Goal: Task Accomplishment & Management: Manage account settings

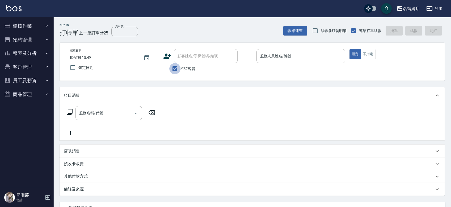
click at [178, 64] on input "不留客資" at bounding box center [174, 68] width 11 height 11
checkbox input "false"
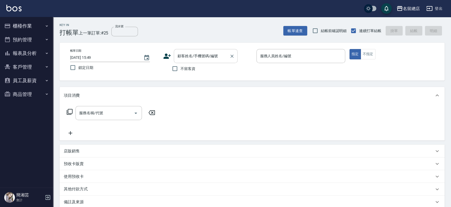
click at [179, 60] on input "顧客姓名/手機號碼/編號" at bounding box center [201, 56] width 51 height 9
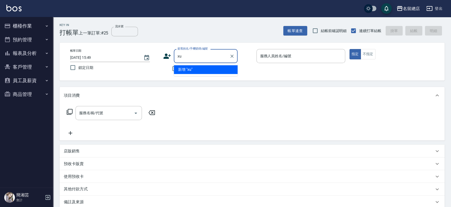
type input "x"
type input "連"
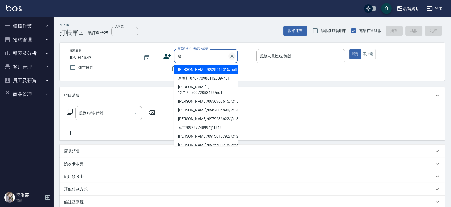
click at [229, 57] on button "Clear" at bounding box center [231, 56] width 7 height 7
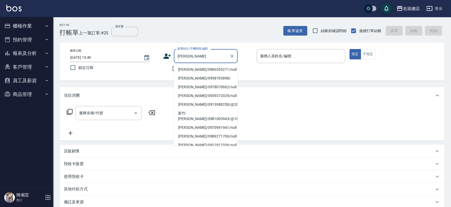
type input "陳美"
click at [16, 22] on button "櫃檯作業" at bounding box center [26, 26] width 49 height 14
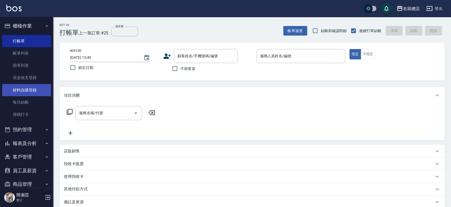
click at [21, 89] on link "材料自購登錄" at bounding box center [26, 90] width 49 height 12
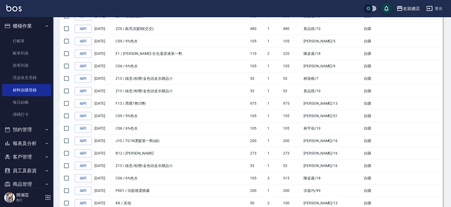
scroll to position [973, 0]
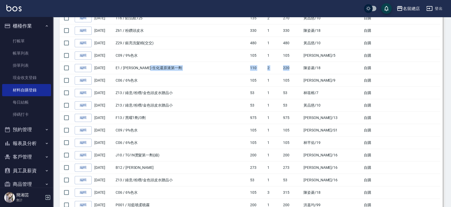
drag, startPoint x: 282, startPoint y: 67, endPoint x: 306, endPoint y: 67, distance: 23.4
click at [306, 67] on tr "編輯 08/11/2025 E1 / 伊黛莉-生化還原液第一劑 110 2 220 陳姿菱 /18 自購" at bounding box center [251, 68] width 385 height 12
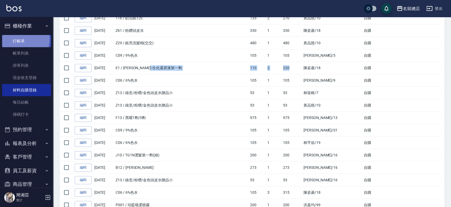
click at [20, 39] on link "打帳單" at bounding box center [26, 41] width 49 height 12
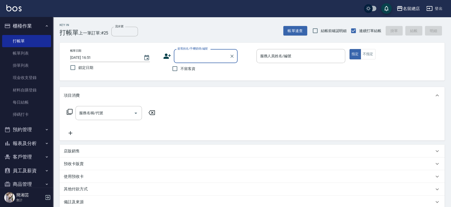
click at [186, 67] on span "不留客資" at bounding box center [187, 69] width 15 height 6
click at [180, 67] on input "不留客資" at bounding box center [174, 68] width 11 height 11
checkbox input "true"
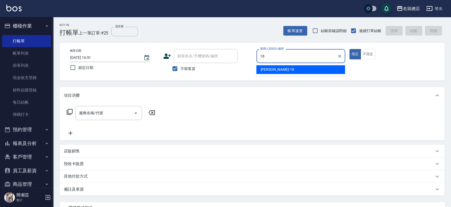
type input "Angela-18"
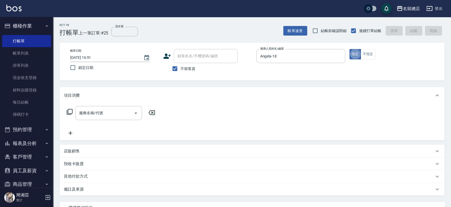
type button "true"
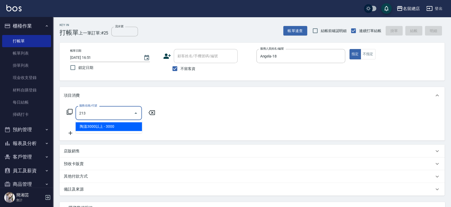
type input "陶溫3000以上(213)"
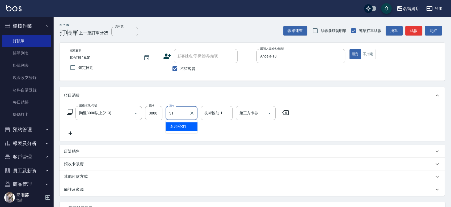
type input "李容榕-31"
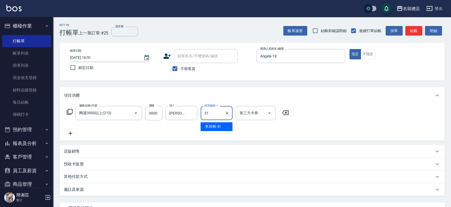
type input "李容榕-31"
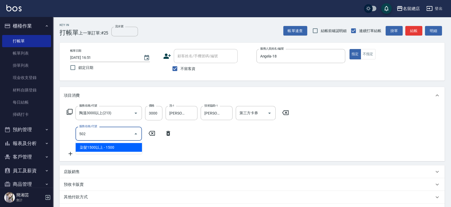
type input "染髮1500以上(502)"
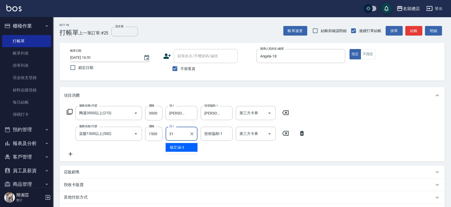
type input "李容榕-31"
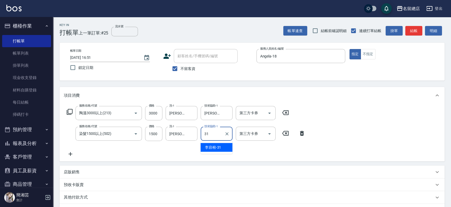
type input "李容榕-31"
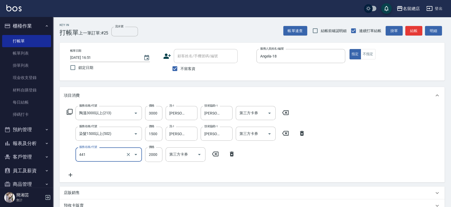
type input "2段自單次1300以上(441)"
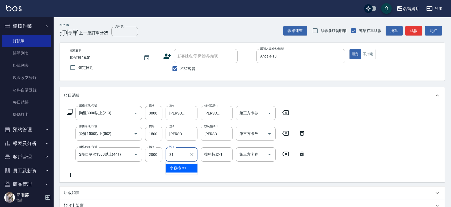
type input "李容榕-31"
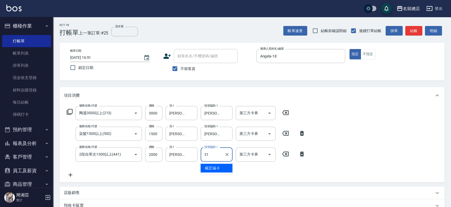
type input "李容榕-31"
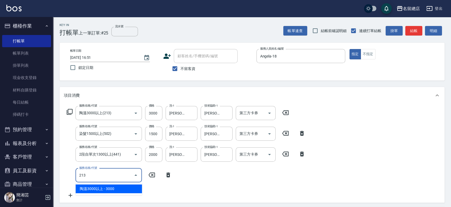
type input "陶溫3000以上(213)"
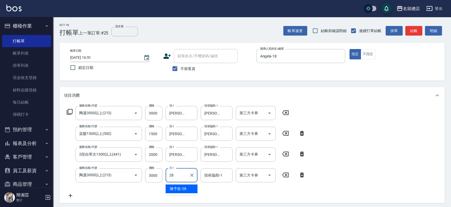
type input "陳予歆-28"
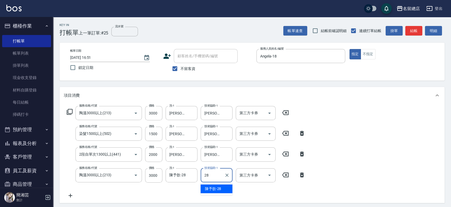
type input "陳予歆-28"
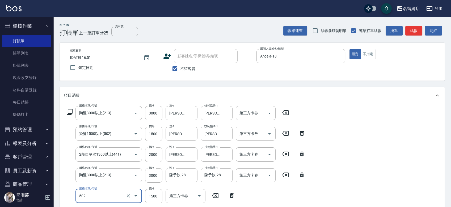
type input "染髮1500以上(502)"
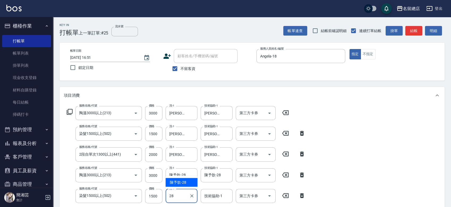
type input "陳予歆-28"
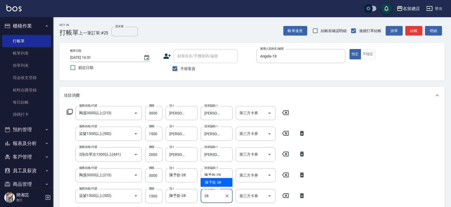
type input "陳予歆-28"
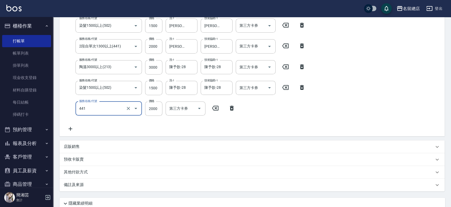
type input "2段自單次1300以上(441)"
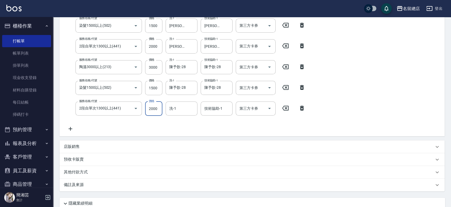
scroll to position [106, 0]
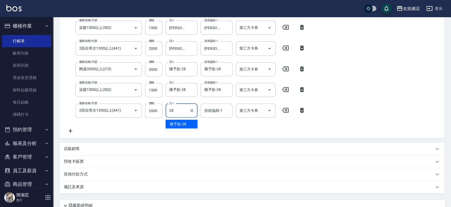
type input "陳予歆-28"
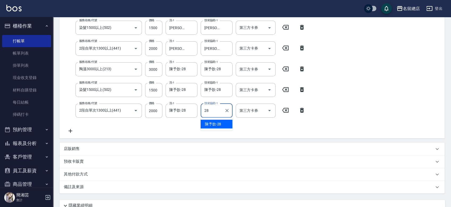
type input "陳予歆-28"
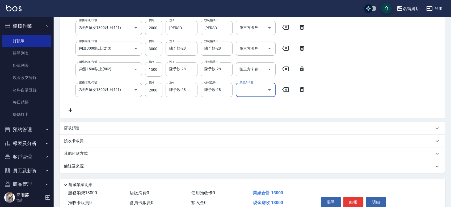
scroll to position [152, 0]
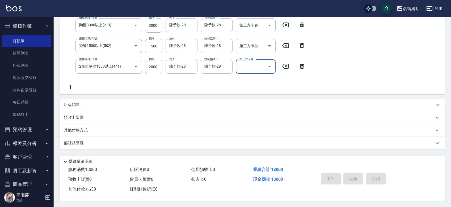
type input "2025/08/23 16:52"
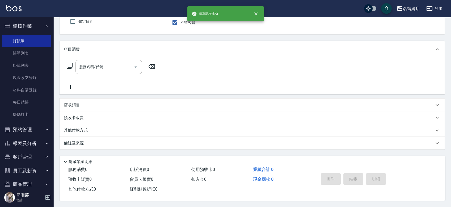
scroll to position [48, 0]
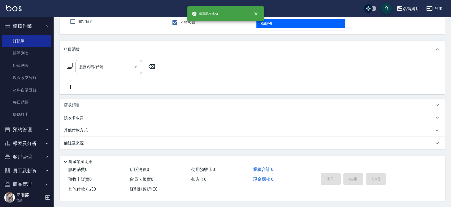
type input "Ruby-8"
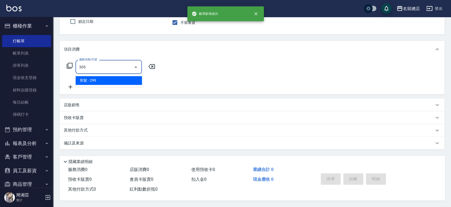
type input "剪髮(305)"
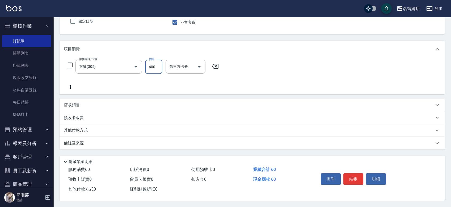
type input "600"
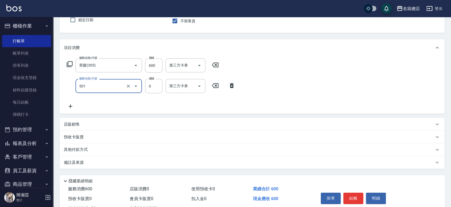
type input "2段蓋卡1300以上(501)"
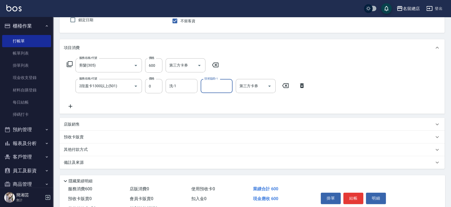
type input "6"
type input "張筑涵-56"
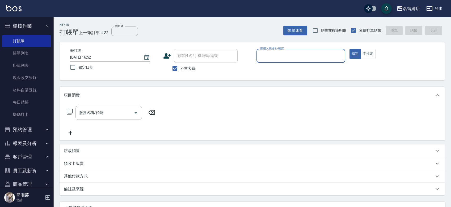
scroll to position [0, 0]
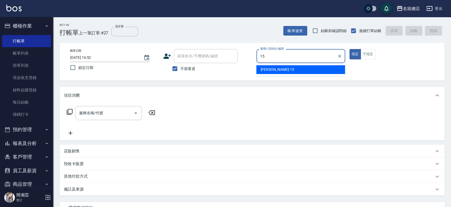
type input "Michelle-15"
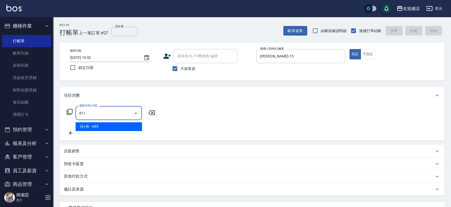
type input "洗+剪(811)"
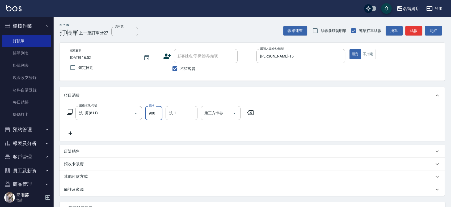
type input "900"
type input "吳爭錡-36"
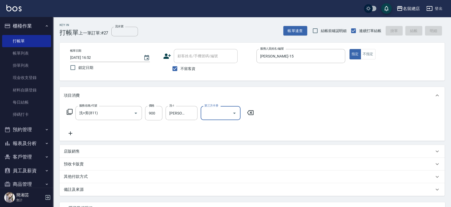
type input "2025/08/23 16:53"
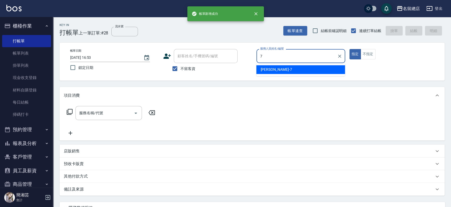
type input "Mick-7"
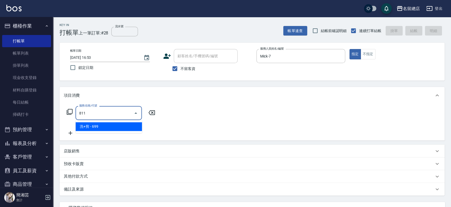
type input "洗+剪(811)"
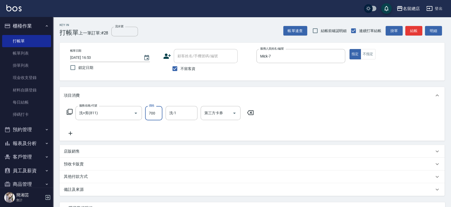
type input "700"
type input "黃楚云-34"
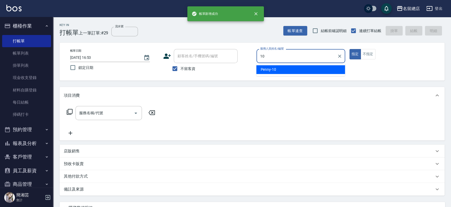
type input "Penny-10"
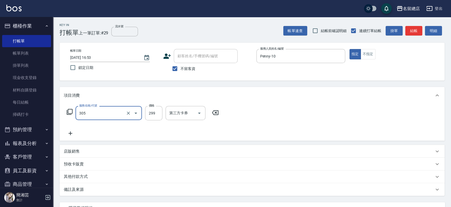
type input "剪髮(305)"
type input "500"
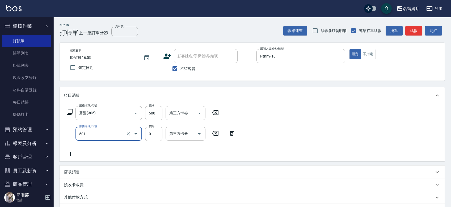
type input "2段蓋卡1300以上(501)"
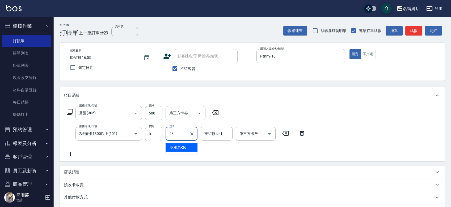
type input "謝雅筑-26"
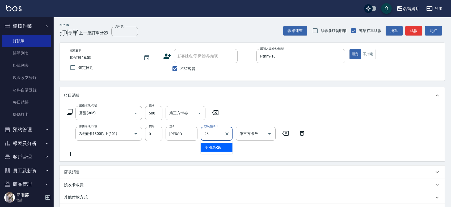
type input "謝雅筑-26"
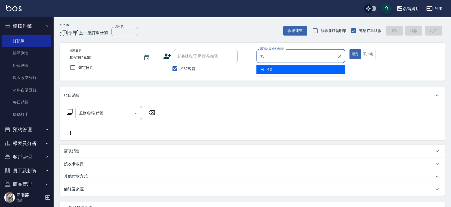
type input "Alin-13"
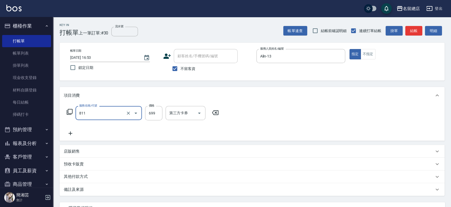
type input "洗+剪(811)"
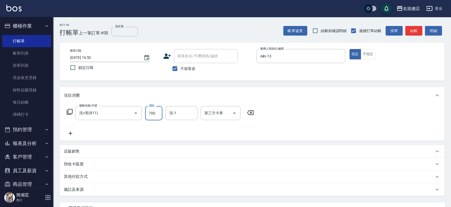
type input "700"
type input "陳鳳儀-35"
click at [81, 163] on p "預收卡販賣" at bounding box center [74, 165] width 20 height 6
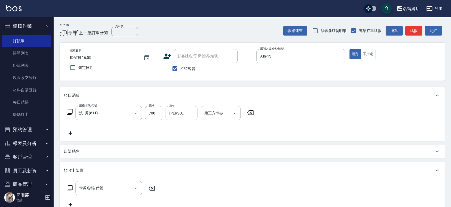
drag, startPoint x: 85, startPoint y: 140, endPoint x: 85, endPoint y: 144, distance: 4.0
click at [85, 141] on div "項目消費 服務名稱/代號 洗+剪(811) 服務名稱/代號 價格 700 價格 洗-1 陳鳳儀-35 洗-1 第三方卡券 第三方卡券 店販銷售 服務人員姓名/…" at bounding box center [251, 164] width 385 height 155
click at [84, 152] on div "店販銷售" at bounding box center [249, 152] width 370 height 6
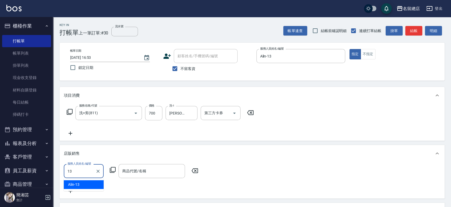
type input "Alin-13"
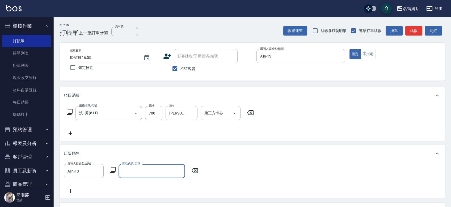
click at [129, 173] on input "商品代號/名稱" at bounding box center [152, 171] width 62 height 9
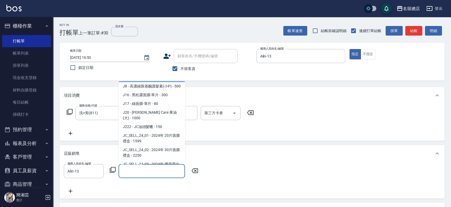
scroll to position [619, 0]
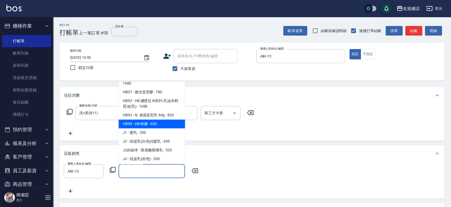
drag, startPoint x: 244, startPoint y: 156, endPoint x: 224, endPoint y: 156, distance: 20.2
click at [244, 156] on div "店販銷售" at bounding box center [249, 154] width 370 height 6
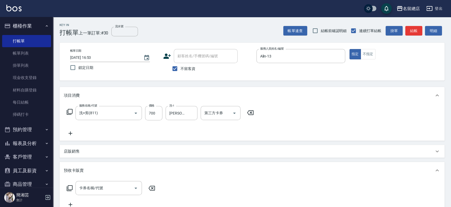
click at [152, 154] on div "店販銷售" at bounding box center [249, 152] width 370 height 6
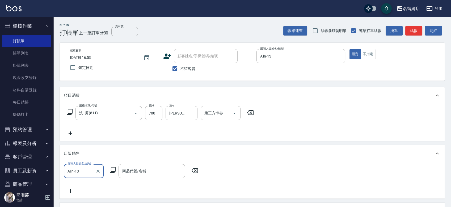
scroll to position [0, 0]
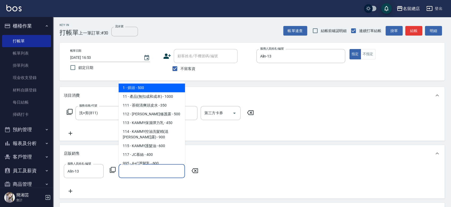
click at [143, 172] on input "商品代號/名稱" at bounding box center [152, 171] width 62 height 9
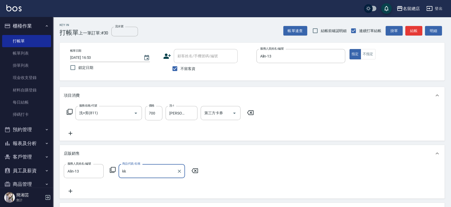
type input "k"
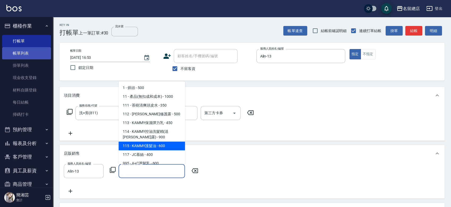
click at [42, 55] on link "帳單列表" at bounding box center [26, 53] width 49 height 12
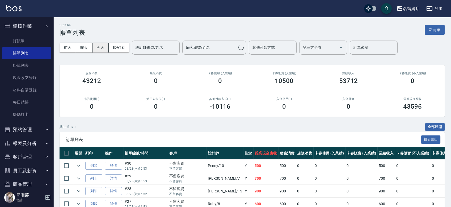
click at [125, 46] on button "[DATE]" at bounding box center [119, 48] width 20 height 10
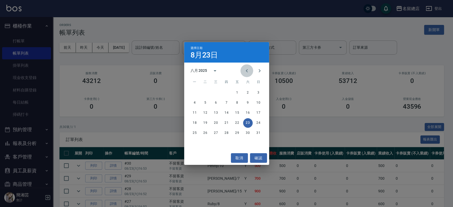
click at [248, 69] on icon "Previous month" at bounding box center [247, 71] width 6 height 6
click at [236, 110] on button "18" at bounding box center [238, 113] width 10 height 10
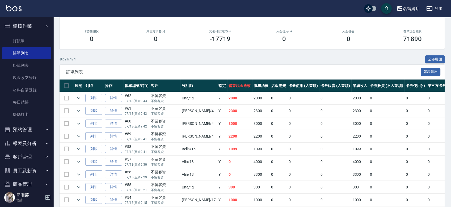
scroll to position [26, 0]
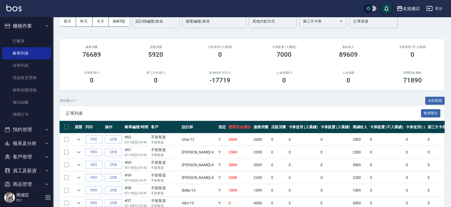
click at [167, 23] on input "設計師編號/姓名" at bounding box center [155, 21] width 43 height 9
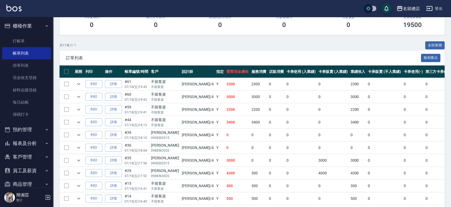
scroll to position [117, 0]
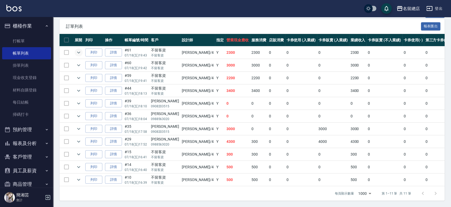
type input "Amy-4"
click at [80, 52] on icon "expand row" at bounding box center [78, 53] width 3 height 2
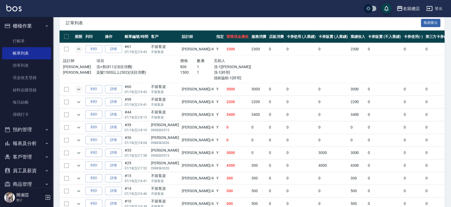
click at [79, 89] on icon "expand row" at bounding box center [78, 89] width 3 height 2
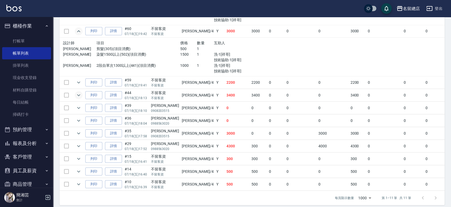
scroll to position [176, 0]
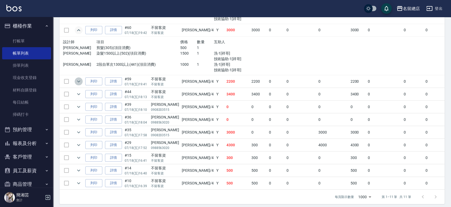
click at [79, 84] on icon "expand row" at bounding box center [78, 81] width 6 height 6
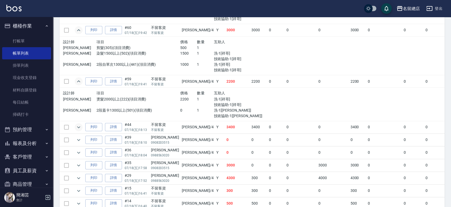
click at [77, 127] on icon "expand row" at bounding box center [78, 127] width 6 height 6
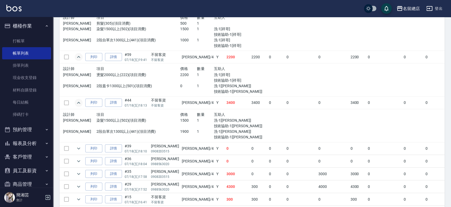
scroll to position [235, 0]
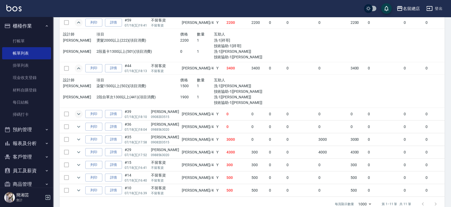
click at [76, 114] on icon "expand row" at bounding box center [78, 114] width 6 height 6
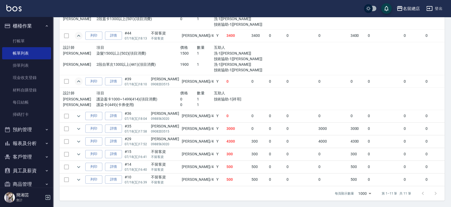
scroll to position [271, 0]
click at [76, 113] on icon "expand row" at bounding box center [78, 116] width 6 height 6
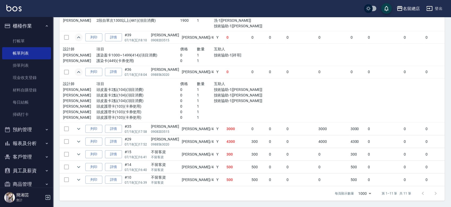
scroll to position [315, 0]
click at [121, 69] on link "詳情" at bounding box center [113, 72] width 17 height 8
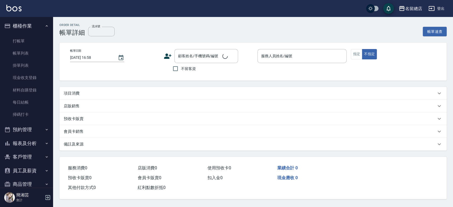
type input "2025/07/18 18:04"
type input "Amy-4"
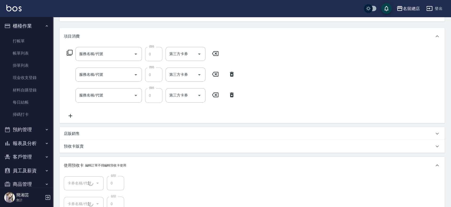
type input "高翊婷/0988563020/null"
type input "頭皮護理卡(1/3) 313"
type input "頭皮護理卡(2/3) 313"
type input "頭皮護理卡(3/3) 313"
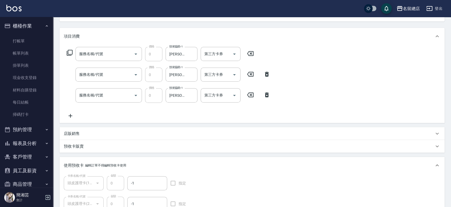
type input "頭皮蓋卡2點(104)"
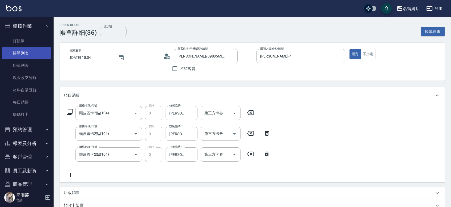
click at [29, 52] on link "帳單列表" at bounding box center [26, 53] width 49 height 12
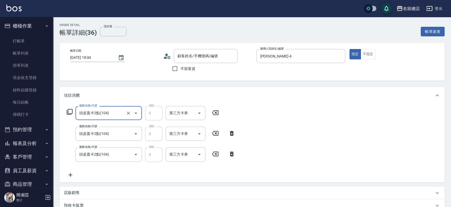
type input "高翊婷/0988563020/null"
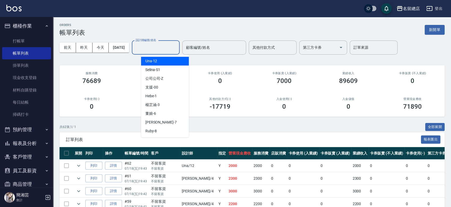
click at [145, 48] on input "設計師編號/姓名" at bounding box center [155, 47] width 43 height 9
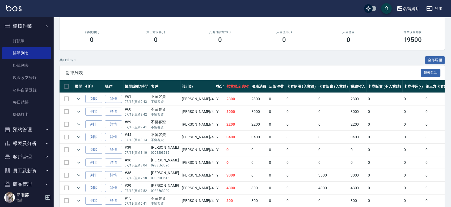
scroll to position [117, 0]
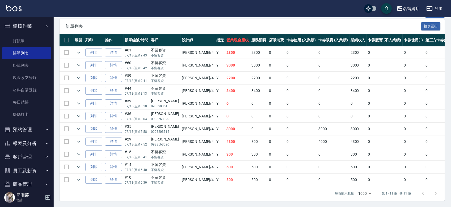
type input "Amy-4"
click at [114, 138] on link "詳情" at bounding box center [113, 142] width 17 height 8
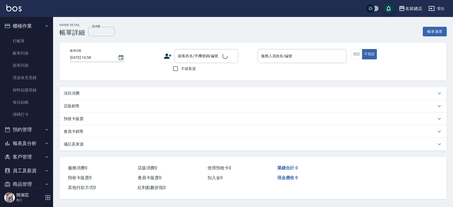
type input "2025/07/18 17:52"
type input "Amy-4"
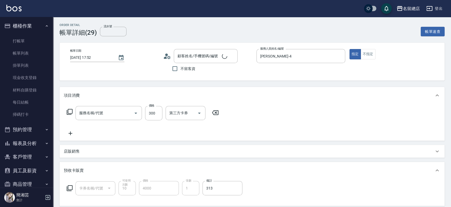
type input "剪髮(305)"
type input "高翊婷/0988563020/null"
type input "頭皮護理卡(103)"
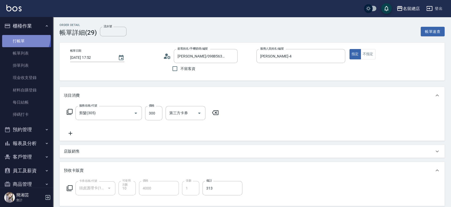
click at [23, 37] on link "打帳單" at bounding box center [26, 41] width 49 height 12
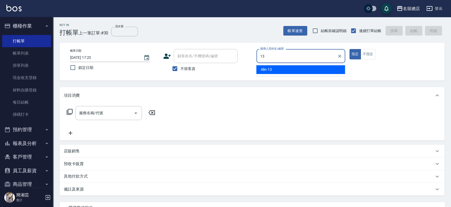
type input "Alin-13"
type button "true"
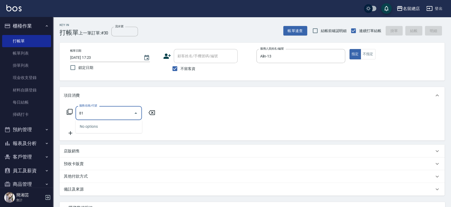
type input "811"
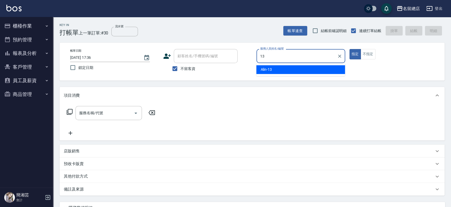
type input "Alin-13"
type button "true"
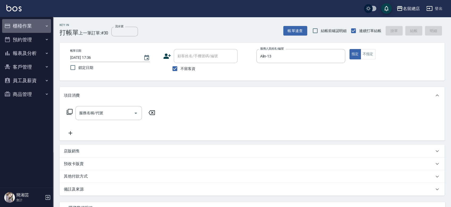
click at [15, 23] on button "櫃檯作業" at bounding box center [26, 26] width 49 height 14
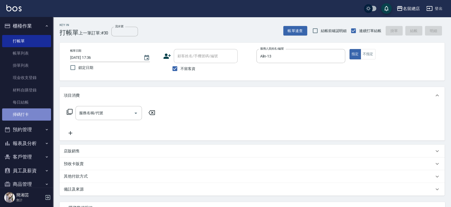
click at [37, 114] on link "掃碼打卡" at bounding box center [26, 115] width 49 height 12
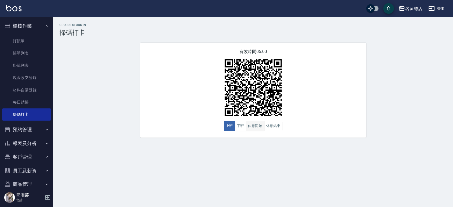
click at [257, 127] on button "休息開始" at bounding box center [255, 126] width 19 height 10
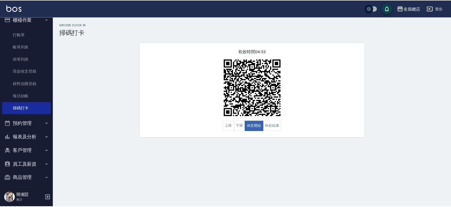
scroll to position [10, 0]
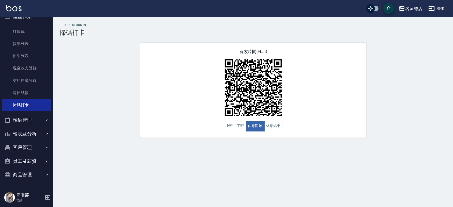
click at [25, 178] on button "商品管理" at bounding box center [26, 175] width 49 height 14
click at [28, 186] on link "商品列表" at bounding box center [26, 190] width 49 height 12
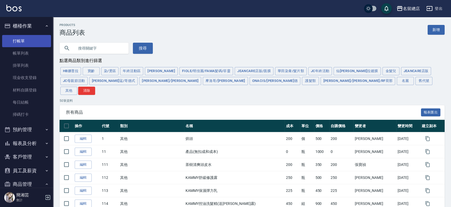
click at [27, 41] on link "打帳單" at bounding box center [26, 41] width 49 height 12
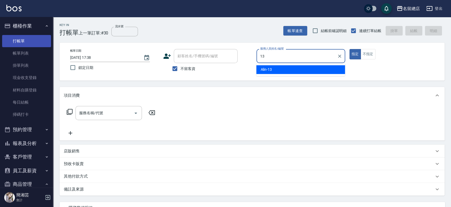
type input "Alin-13"
type button "true"
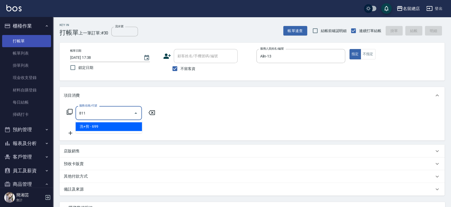
type input "洗+剪(811)"
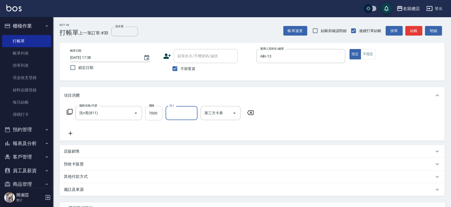
click at [153, 114] on input "7000" at bounding box center [153, 113] width 17 height 14
type input "700"
type input "陳鳳儀-35"
click at [95, 152] on div "店販銷售" at bounding box center [249, 152] width 370 height 6
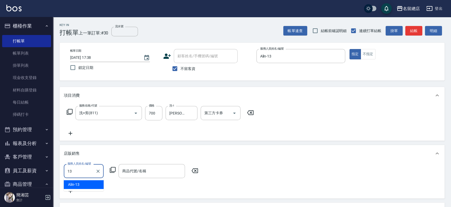
type input "Alin-13"
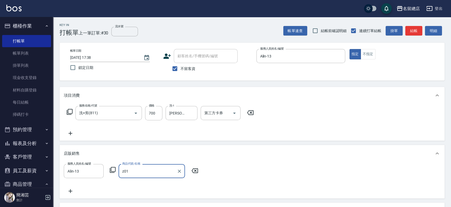
type input "undefined"
click at [164, 172] on input "undefined" at bounding box center [148, 171] width 54 height 9
click at [179, 171] on icon "Clear" at bounding box center [179, 171] width 3 height 3
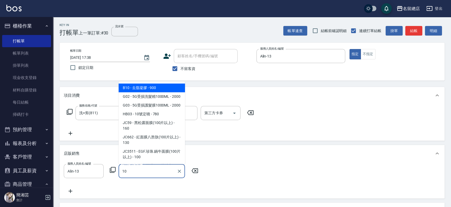
type input "1"
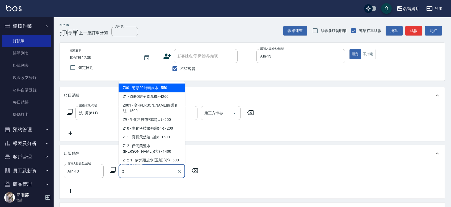
type input "z0"
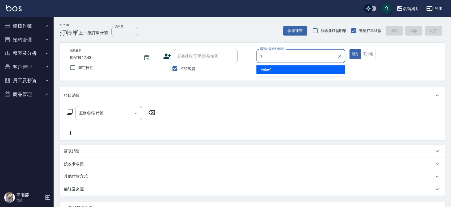
type input "1"
type button "true"
type input "Hebe-1"
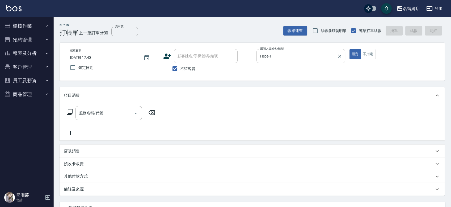
click at [335, 58] on div "Hebe-1 服務人員姓名/編號" at bounding box center [300, 56] width 89 height 14
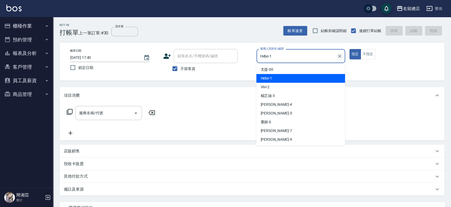
click at [338, 58] on icon "Clear" at bounding box center [339, 56] width 5 height 5
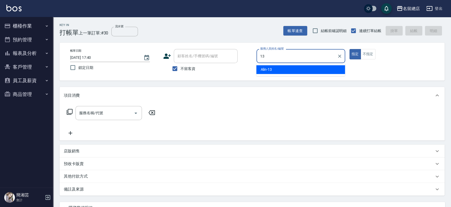
type input "Alin-13"
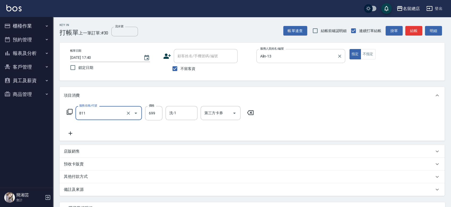
type input "洗+剪(811)"
type input "700"
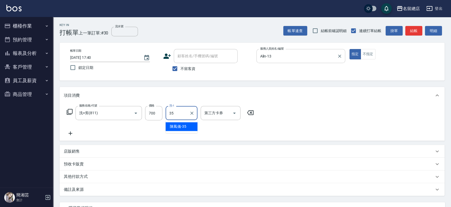
type input "[PERSON_NAME]-35"
click at [108, 152] on div "店販銷售" at bounding box center [249, 152] width 370 height 6
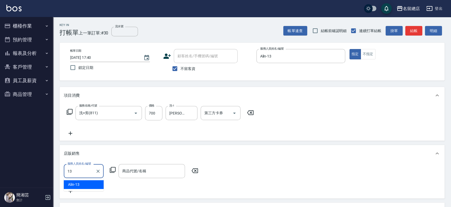
type input "Alin-13"
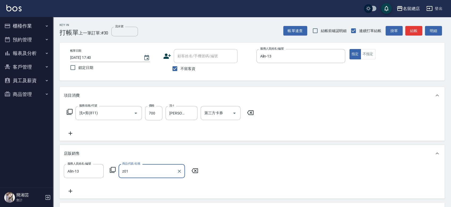
type input "z0"
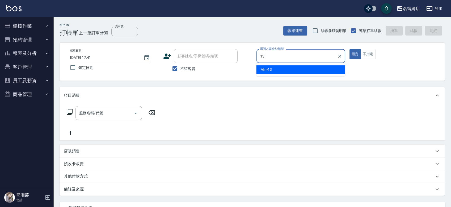
type input "Alin-13"
type button "true"
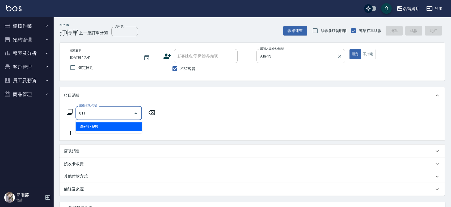
type input "洗+剪(811)"
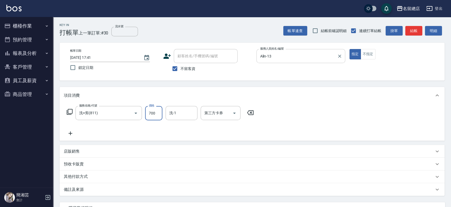
type input "700"
type input "[PERSON_NAME]-35"
click at [87, 172] on div "其他付款方式" at bounding box center [251, 177] width 385 height 13
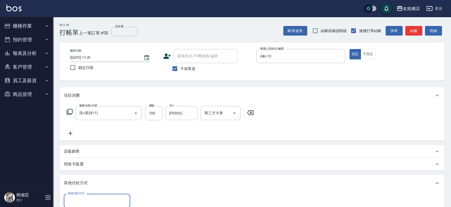
drag, startPoint x: 93, startPoint y: 143, endPoint x: 91, endPoint y: 148, distance: 4.7
click at [92, 143] on div "項目消費 服務名稱/代號 洗+剪(811) 服務名稱/代號 價格 700 價格 洗-1 [PERSON_NAME]-35 洗-1 第三方卡券 第三方卡券 店販…" at bounding box center [251, 158] width 385 height 142
click at [90, 153] on div "店販銷售" at bounding box center [249, 152] width 370 height 6
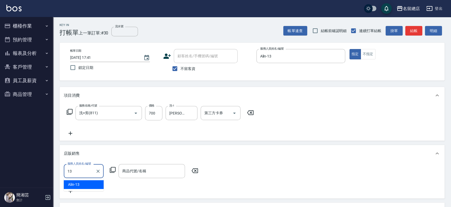
type input "Alin-13"
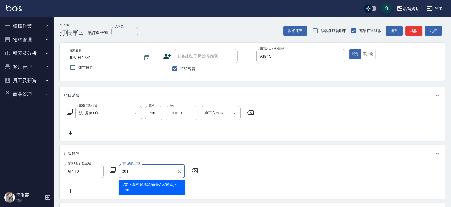
type input "真爽牌洗髮精(茶/花/修護)"
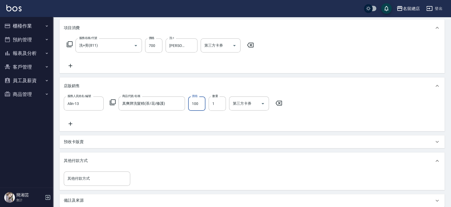
scroll to position [38, 0]
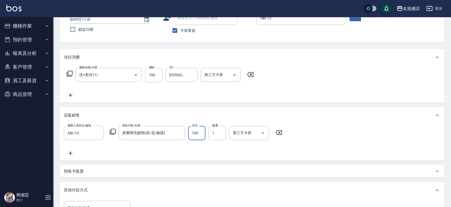
type input "2025/08/23 17:42"
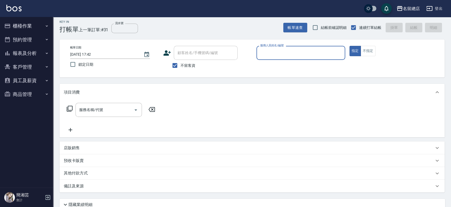
scroll to position [0, 0]
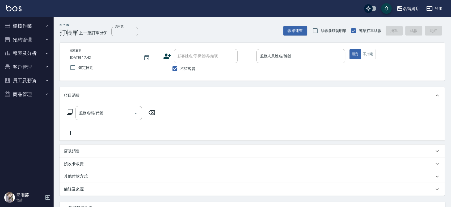
click at [188, 69] on span "不留客資" at bounding box center [187, 69] width 15 height 6
click at [180, 69] on input "不留客資" at bounding box center [174, 68] width 11 height 11
checkbox input "false"
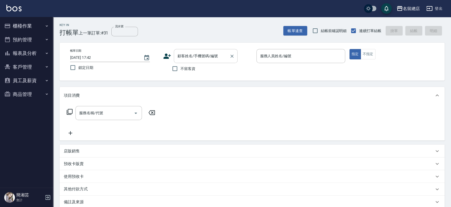
click at [191, 57] on input "顧客姓名/手機號碼/編號" at bounding box center [201, 56] width 51 height 9
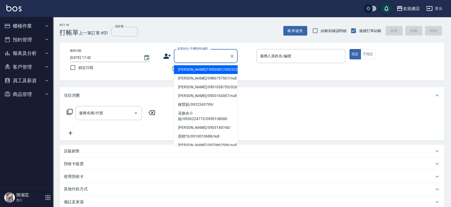
type input "t"
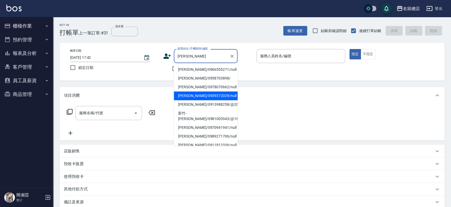
click at [186, 95] on li "陳美莉/0939372029/null" at bounding box center [206, 96] width 64 height 9
type input "陳美莉/0939372029/null"
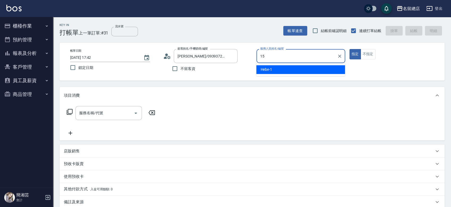
type input "Michelle-15"
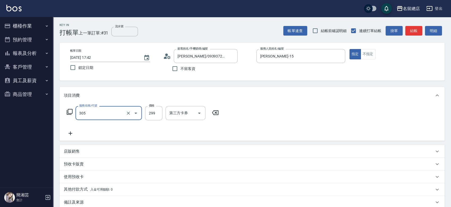
type input "剪髮(305)"
type input "600"
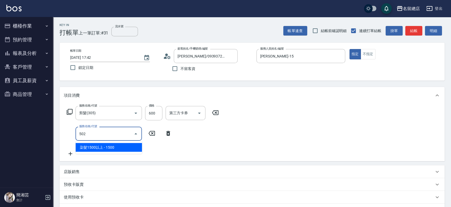
type input "染髮1500以上(502)"
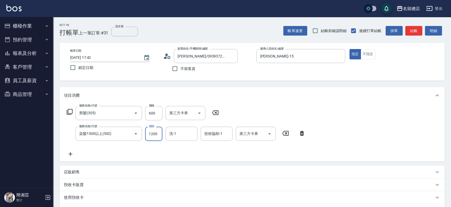
type input "1200"
type input "吳爭錡-36"
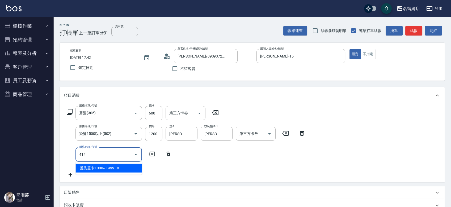
type input "護染蓋卡1000~1499(414)"
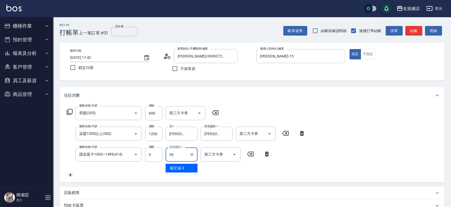
type input "吳爭錡-36"
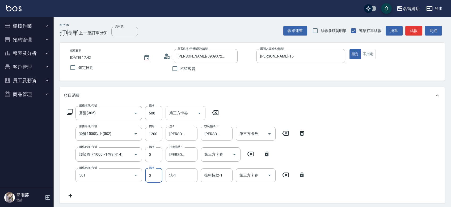
type input "2段蓋卡1300以上(501)"
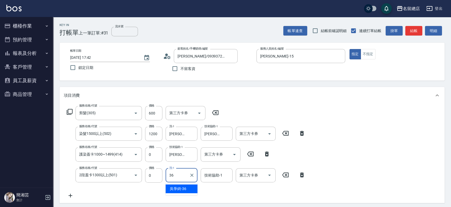
type input "吳爭錡-36"
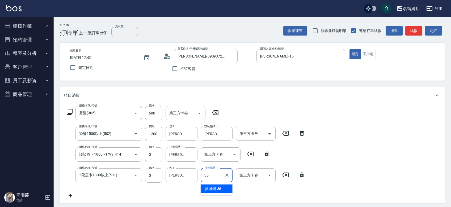
type input "吳爭錡-36"
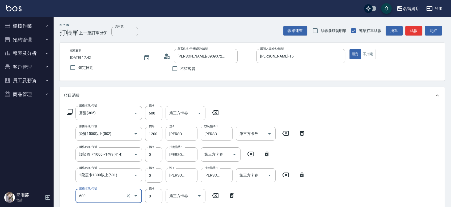
type input "洗髮(免費)(600)"
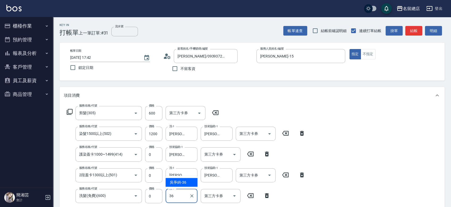
type input "吳爭錡-36"
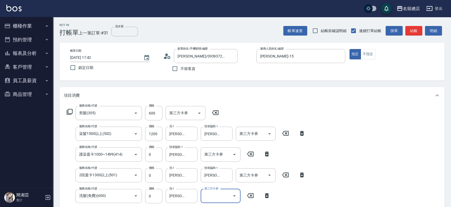
scroll to position [108, 0]
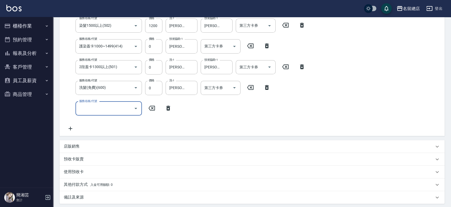
click at [88, 157] on div "預收卡販賣" at bounding box center [249, 160] width 370 height 6
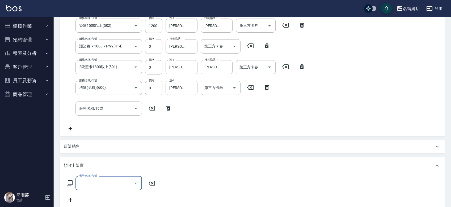
scroll to position [0, 0]
type input "二段自備卡(407)"
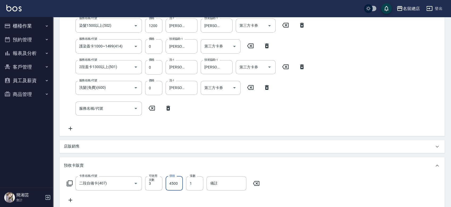
type input "4500"
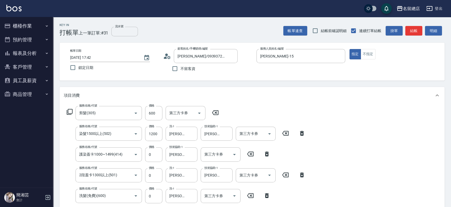
type input "9160"
click at [127, 33] on input "流水號" at bounding box center [124, 32] width 27 height 10
type input "9160"
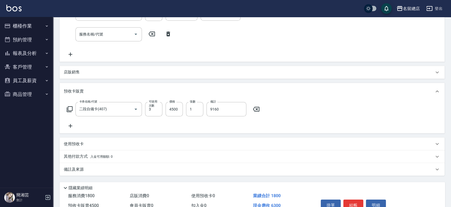
scroll to position [210, 0]
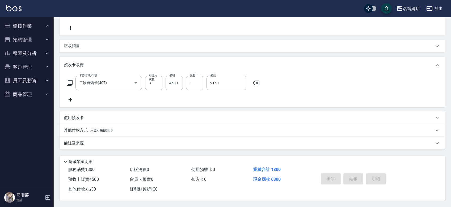
type input "2025/08/23 17:45"
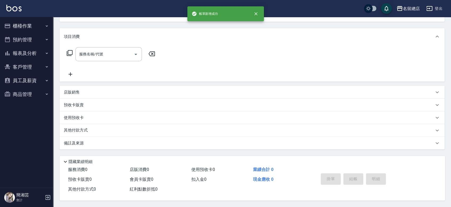
scroll to position [0, 0]
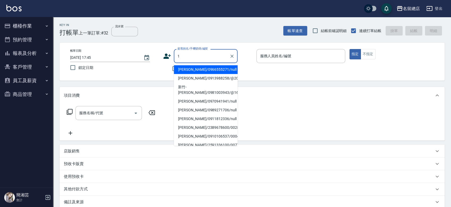
type input "15"
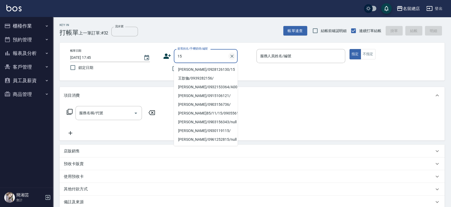
click at [232, 55] on icon "Clear" at bounding box center [231, 56] width 5 height 5
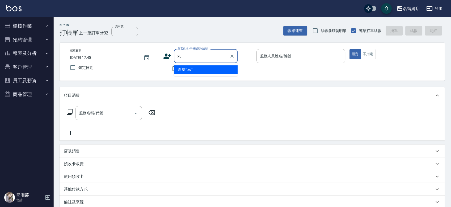
type input "x"
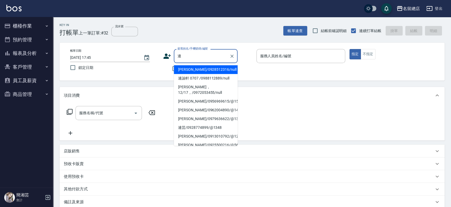
click at [195, 70] on li "連惠萍/0928512316/null" at bounding box center [206, 69] width 64 height 9
type input "連惠萍/0928512316/null"
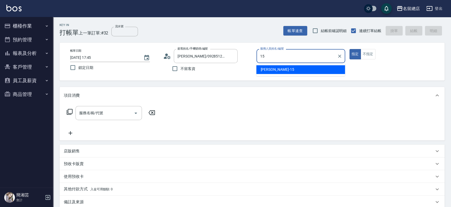
type input "Michelle-15"
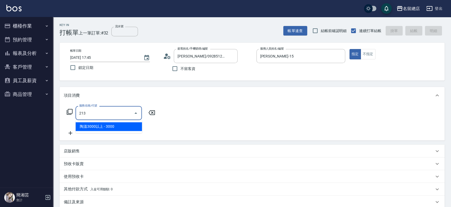
type input "陶溫3000以上(213)"
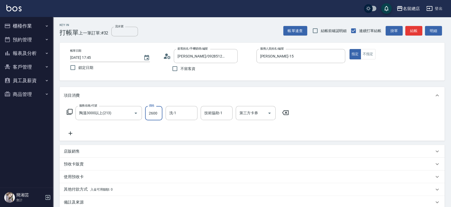
type input "2600"
type input "王筱婷-32"
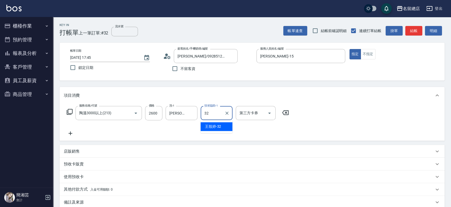
type input "王筱婷-32"
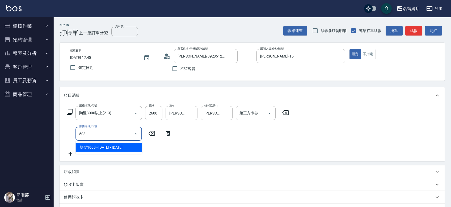
type input "染髮1000~1499(503)"
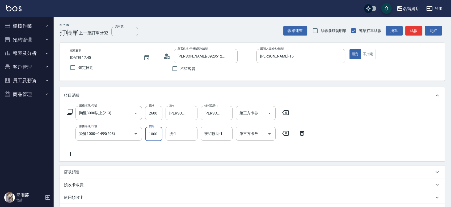
type input "1000"
type input "王筱婷-32"
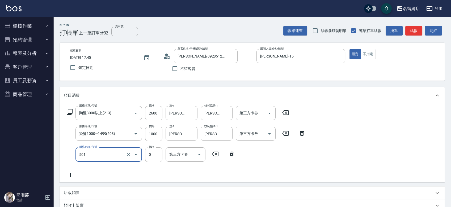
type input "2段蓋卡1300以上(501)"
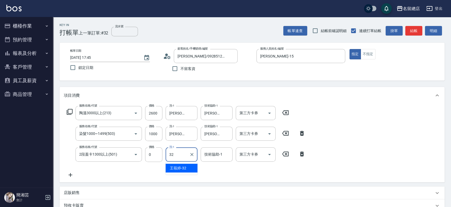
type input "王筱婷-32"
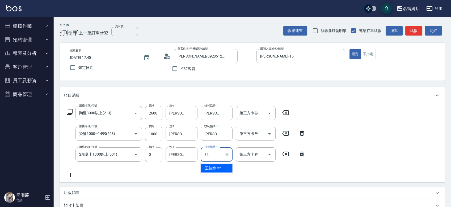
type input "王筱婷-32"
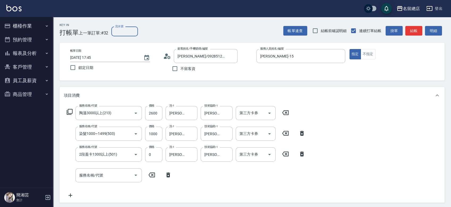
click at [119, 31] on input "流水號" at bounding box center [124, 32] width 27 height 10
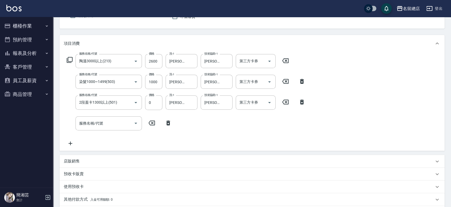
scroll to position [123, 0]
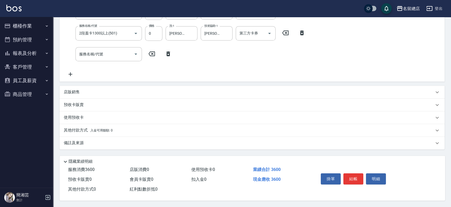
type input "9165"
click at [68, 102] on p "預收卡販賣" at bounding box center [74, 105] width 20 height 6
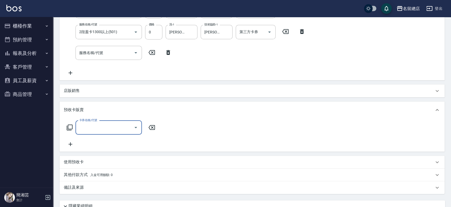
scroll to position [0, 0]
type input "二段自備卡(407)"
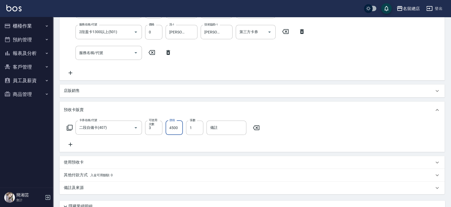
type input "4500"
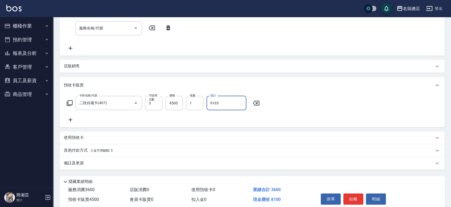
scroll to position [169, 0]
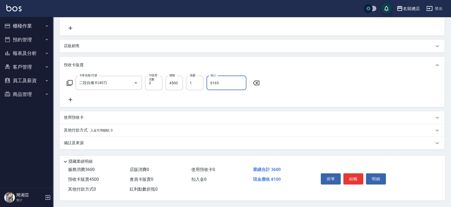
type input "9165"
click at [76, 128] on p "其他付款方式 入金可用餘額: 0" at bounding box center [88, 131] width 49 height 6
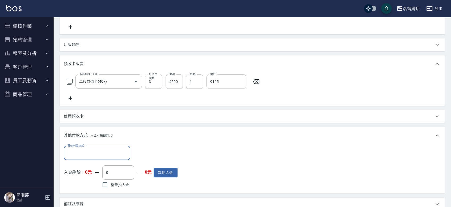
scroll to position [0, 0]
click at [83, 149] on input "其他付款方式" at bounding box center [97, 153] width 62 height 9
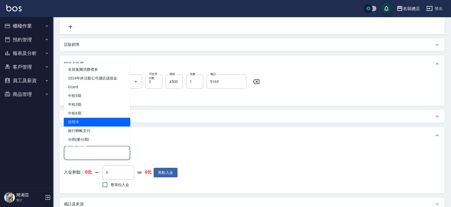
click at [86, 121] on span "信用卡" at bounding box center [97, 122] width 66 height 9
type input "信用卡"
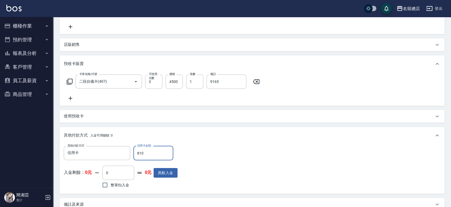
type input "8100"
type input "2025/08/23 17:46"
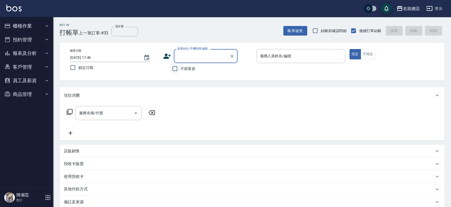
click at [180, 68] on input "不留客資" at bounding box center [174, 68] width 11 height 11
checkbox input "true"
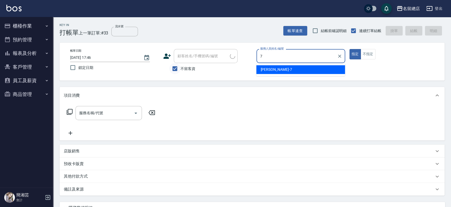
type input "Mick-7"
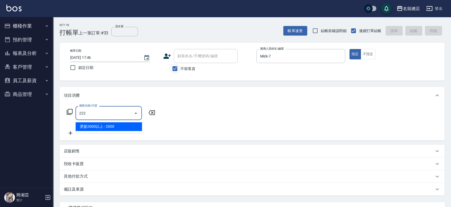
type input "燙髮2000以上(222)"
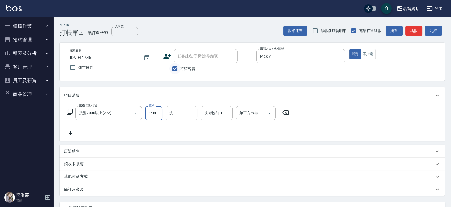
type input "1500"
type input "黃楚云-34"
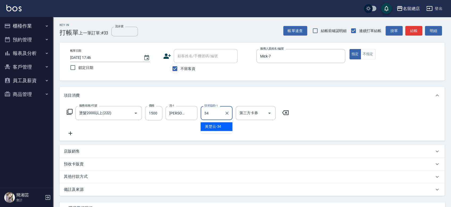
type input "黃楚云-34"
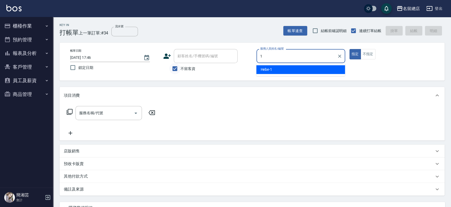
type input "Hebe-1"
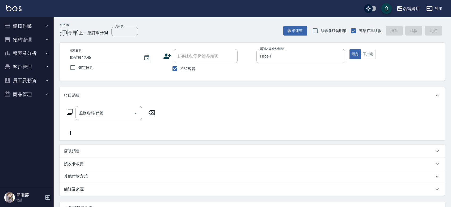
click at [188, 69] on span "不留客資" at bounding box center [187, 69] width 15 height 6
click at [180, 69] on input "不留客資" at bounding box center [174, 68] width 11 height 11
checkbox input "false"
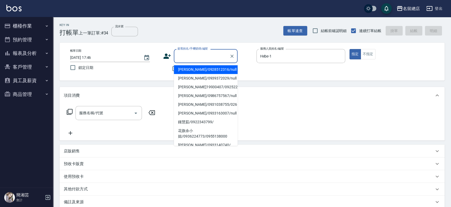
click at [189, 55] on input "顧客姓名/手機號碼/編號" at bounding box center [201, 56] width 51 height 9
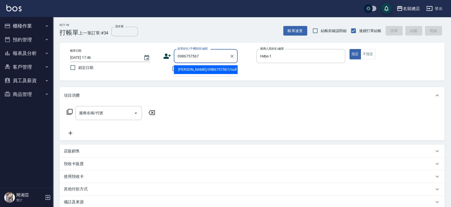
type input "高孑喻/0986757567/null"
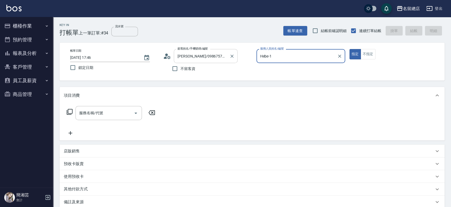
click at [349, 49] on button "指定" at bounding box center [354, 54] width 11 height 10
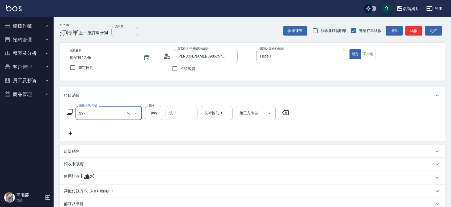
type input "燙髮1501~1999(227)"
type input "1000"
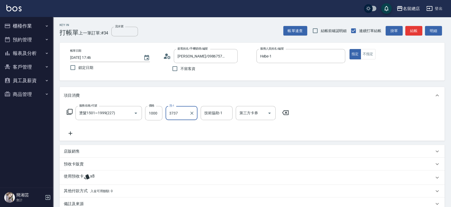
type input "3737"
click at [172, 114] on input "洗-1" at bounding box center [181, 113] width 27 height 9
type input "梁㨗雯-37"
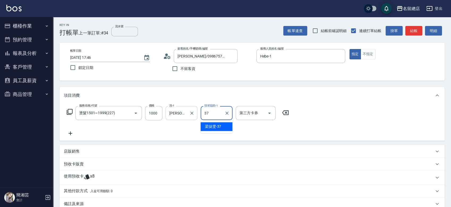
type input "梁㨗雯-37"
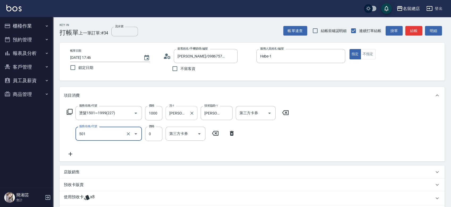
type input "2段蓋卡1300以上(501)"
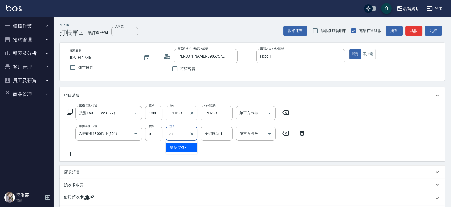
type input "梁㨗雯-37"
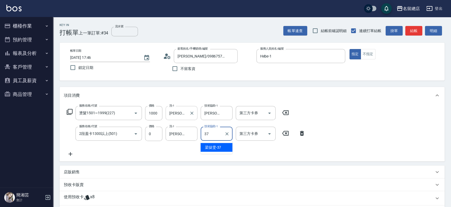
type input "梁㨗雯-37"
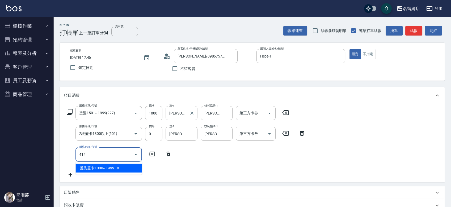
type input "護染蓋卡1000~1499(414)"
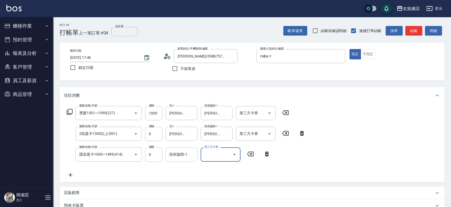
drag, startPoint x: 174, startPoint y: 155, endPoint x: 185, endPoint y: 161, distance: 12.4
click at [174, 155] on input "技術協助-1" at bounding box center [181, 154] width 27 height 9
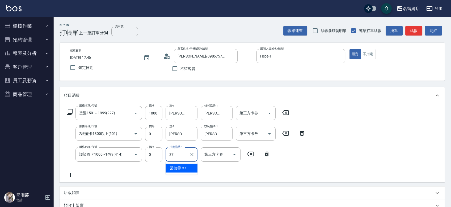
type input "梁㨗雯-37"
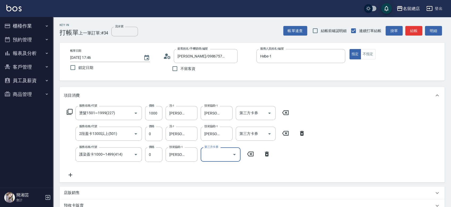
scroll to position [104, 0]
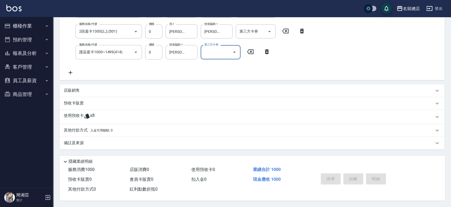
type input "2025/08/23 17:48"
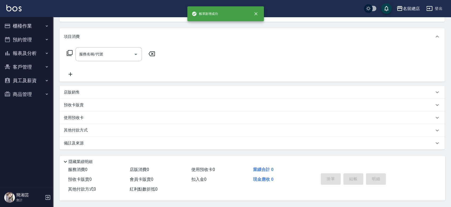
scroll to position [0, 0]
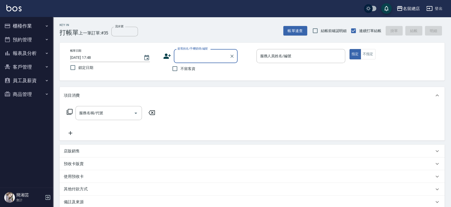
click at [191, 69] on span "不留客資" at bounding box center [187, 69] width 15 height 6
click at [180, 69] on input "不留客資" at bounding box center [174, 68] width 11 height 11
checkbox input "true"
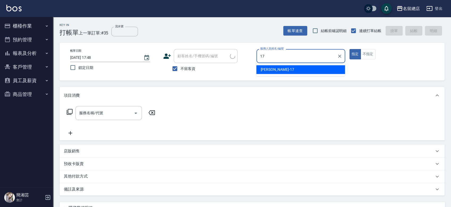
type input "Peter-17"
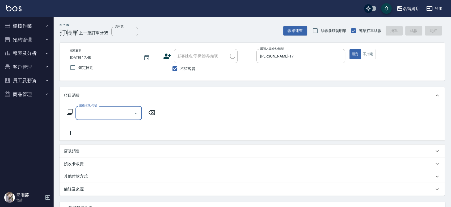
type input "林志樺/0933140740/"
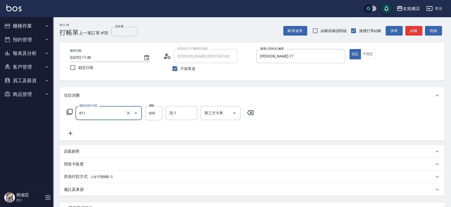
type input "洗+剪(811)"
type input "500"
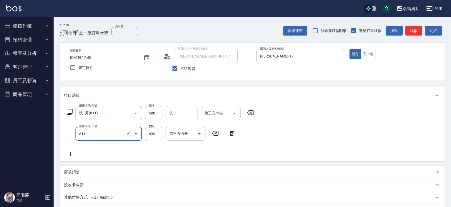
type input "洗+剪(811)"
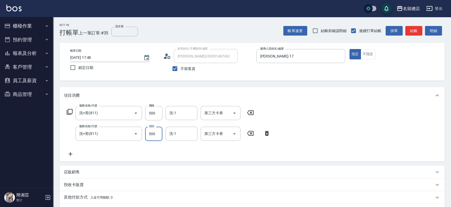
type input "500"
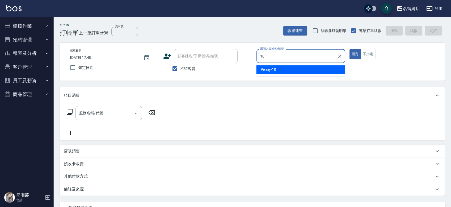
type input "Penny-10"
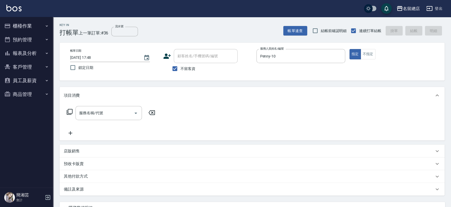
drag, startPoint x: 183, startPoint y: 69, endPoint x: 187, endPoint y: 54, distance: 15.1
click at [183, 68] on span "不留客資" at bounding box center [187, 69] width 15 height 6
click at [180, 68] on input "不留客資" at bounding box center [174, 68] width 11 height 11
checkbox input "false"
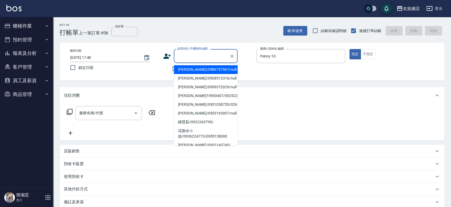
click at [187, 54] on input "顧客姓名/手機號碼/編號" at bounding box center [201, 56] width 51 height 9
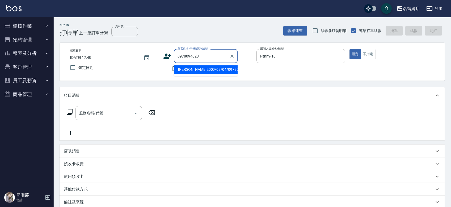
type input "呂依庭 2000/03/04/0978094023/null"
click at [349, 49] on button "指定" at bounding box center [354, 54] width 11 height 10
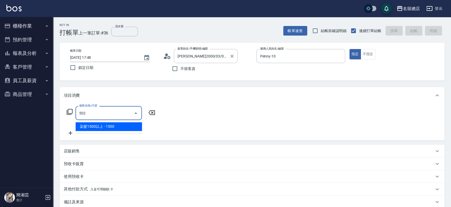
type input "染髮1500以上(502)"
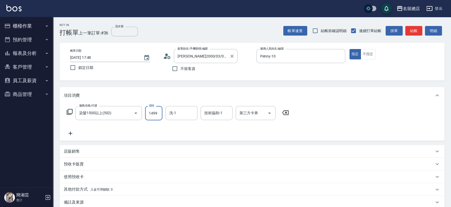
type input "1499"
type input "謝雅筑-26"
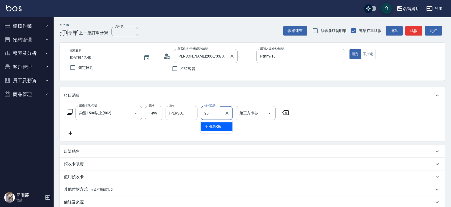
type input "謝雅筑-26"
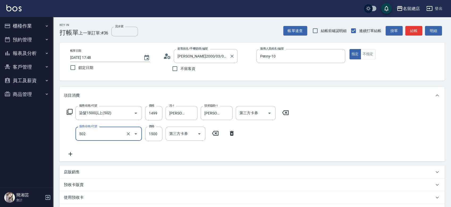
type input "染髮1500以上(502)"
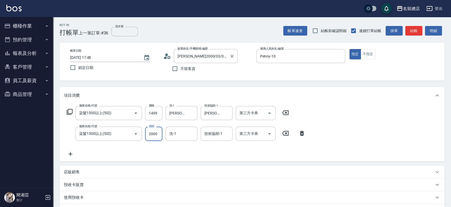
type input "2000"
type input "謝雅筑-26"
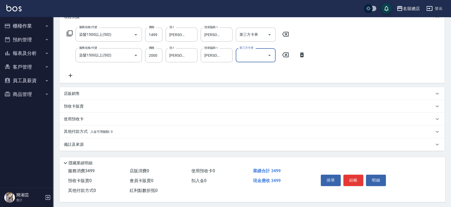
scroll to position [82, 0]
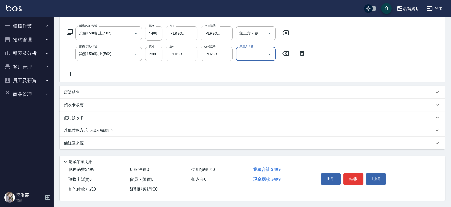
click at [93, 129] on span "入金可用餘額: 0" at bounding box center [101, 131] width 23 height 4
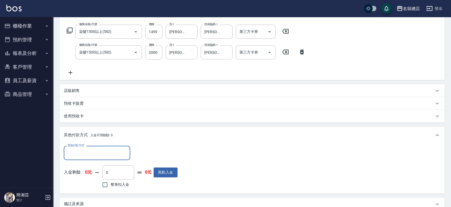
scroll to position [0, 0]
click at [92, 148] on div "其他付款方式" at bounding box center [97, 153] width 66 height 14
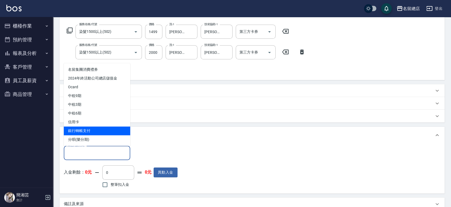
click at [87, 132] on span "銀行轉帳支付" at bounding box center [97, 131] width 66 height 9
type input "銀行轉帳支付"
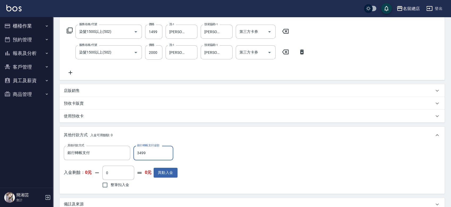
type input "3499"
type input "2025/08/23 17:49"
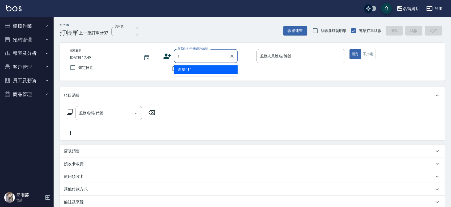
type input "16"
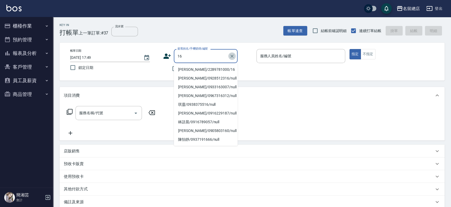
drag, startPoint x: 229, startPoint y: 55, endPoint x: 214, endPoint y: 59, distance: 15.6
click at [229, 55] on icon "Clear" at bounding box center [231, 56] width 5 height 5
click at [173, 70] on input "不留客資" at bounding box center [174, 68] width 11 height 11
checkbox input "true"
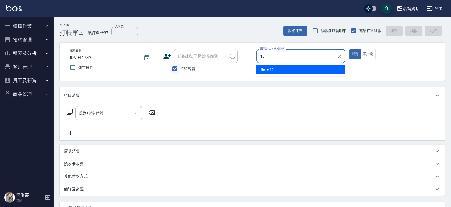
type input "Bella-16"
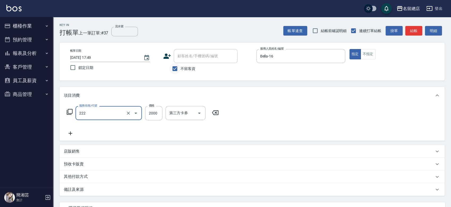
type input "燙髮2000以上(222)"
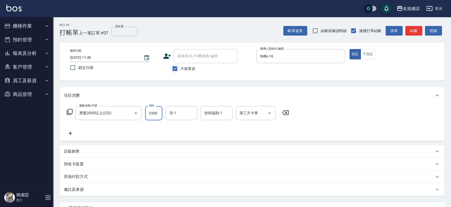
type input "3300"
click at [100, 177] on div "其他付款方式" at bounding box center [249, 177] width 370 height 6
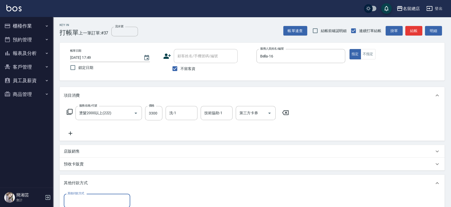
drag, startPoint x: 88, startPoint y: 193, endPoint x: 85, endPoint y: 198, distance: 5.9
click at [87, 195] on div "其他付款方式 其他付款方式" at bounding box center [251, 202] width 385 height 20
click at [84, 199] on div "其他付款方式 其他付款方式" at bounding box center [97, 201] width 66 height 14
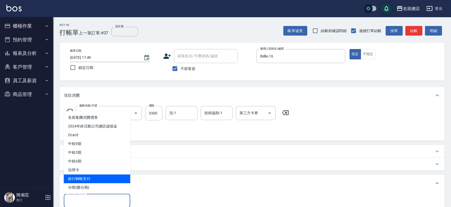
click at [91, 180] on span "銀行轉帳支付" at bounding box center [97, 179] width 66 height 9
type input "銀行轉帳支付"
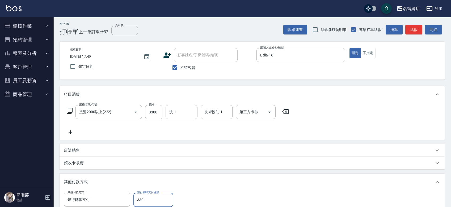
type input "3300"
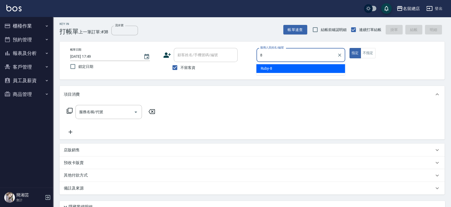
type input "Ruby-8"
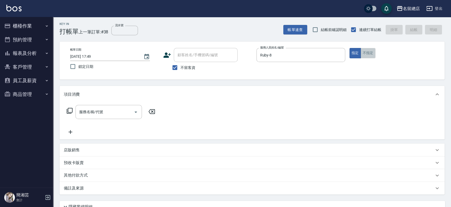
click at [365, 55] on button "不指定" at bounding box center [367, 53] width 15 height 10
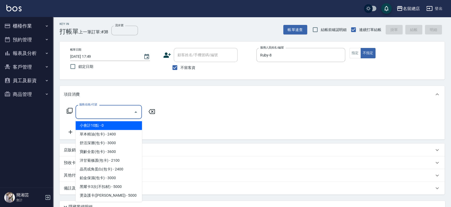
click at [85, 115] on input "服務名稱/代號" at bounding box center [105, 112] width 54 height 9
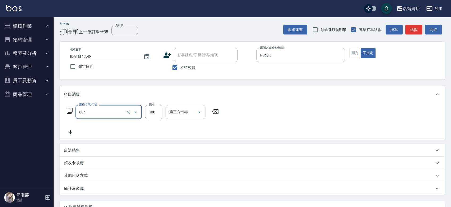
type input "健康洗髮(604)"
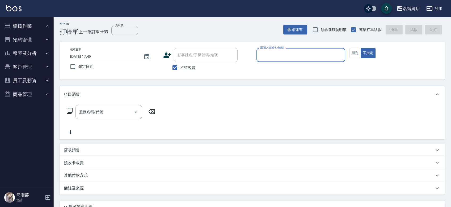
click at [182, 68] on span "不留客資" at bounding box center [187, 68] width 15 height 6
click at [180, 68] on input "不留客資" at bounding box center [174, 67] width 11 height 11
checkbox input "false"
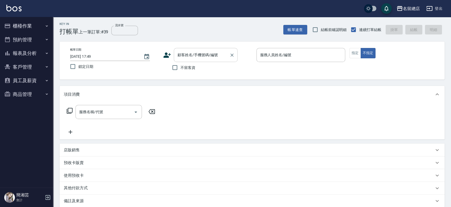
click at [186, 57] on input "顧客姓名/手機號碼/編號" at bounding box center [201, 54] width 51 height 9
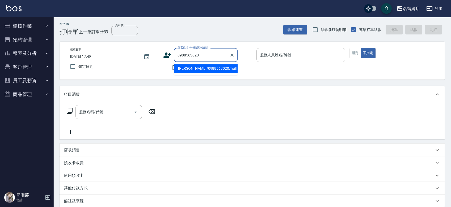
type input "高翊婷/0988563020/null"
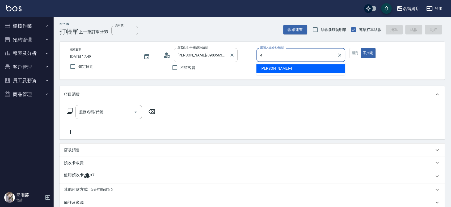
type input "Amy-4"
type button "false"
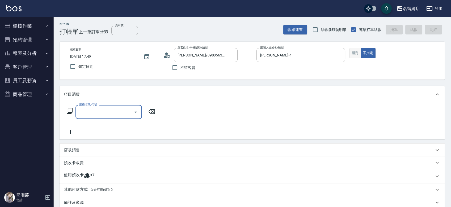
click at [351, 48] on button "指定" at bounding box center [354, 53] width 11 height 10
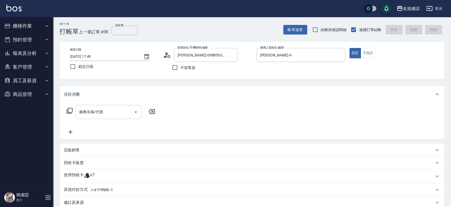
click at [106, 113] on input "服務名稱/代號" at bounding box center [105, 112] width 54 height 9
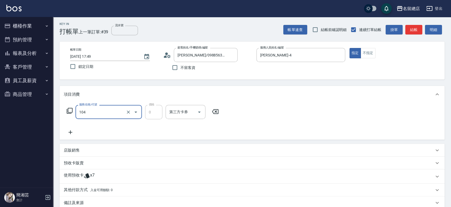
type input "頭皮蓋卡2點(104)"
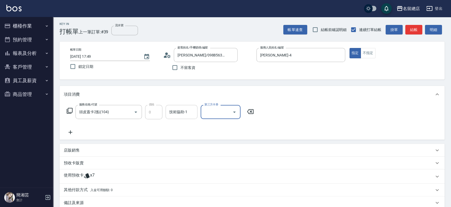
click at [174, 113] on input "技術協助-1" at bounding box center [181, 112] width 27 height 9
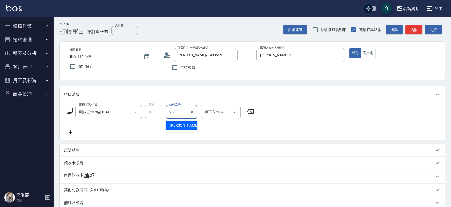
type input "王娟-25"
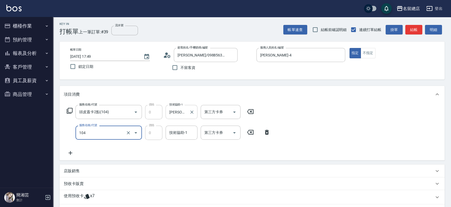
type input "頭皮蓋卡2點(104)"
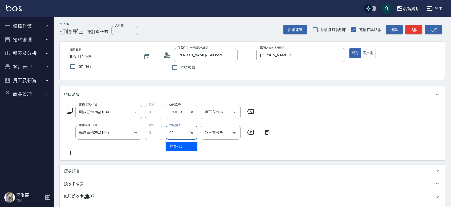
type input "祥哥-98"
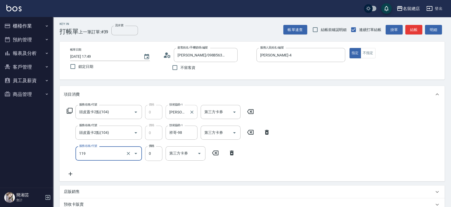
type input "頭皮蓋卡5點(119)"
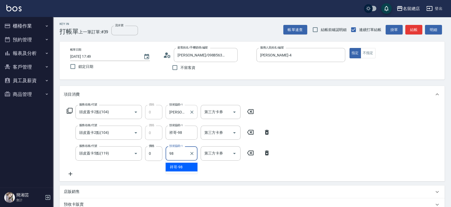
type input "祥哥-98"
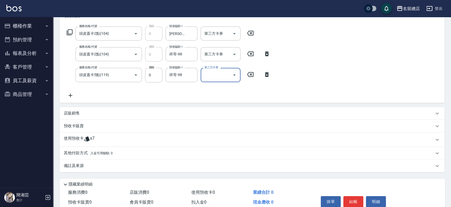
scroll to position [0, 0]
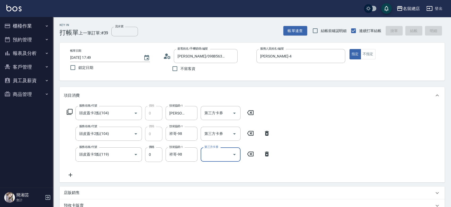
type input "2025/08/23 17:50"
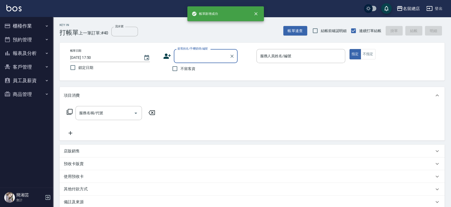
type input "ㄋ"
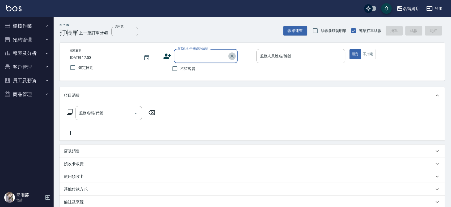
click at [233, 55] on icon "Clear" at bounding box center [231, 56] width 5 height 5
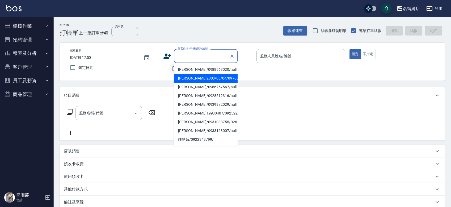
click at [174, 69] on li "高翊婷/0988563020/null" at bounding box center [206, 69] width 64 height 9
type input "高翊婷/0988563020/null"
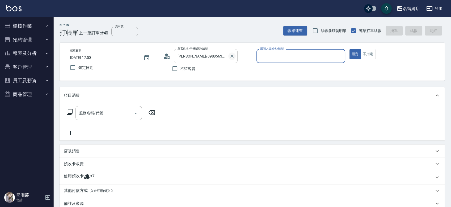
click at [230, 55] on icon "Clear" at bounding box center [231, 56] width 5 height 5
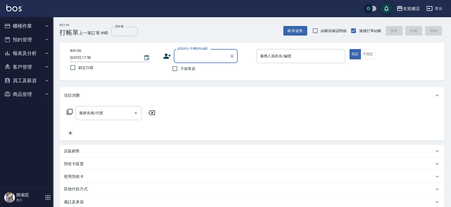
click at [181, 68] on span "不留客資" at bounding box center [187, 69] width 15 height 6
click at [180, 68] on input "不留客資" at bounding box center [174, 68] width 11 height 11
checkbox input "true"
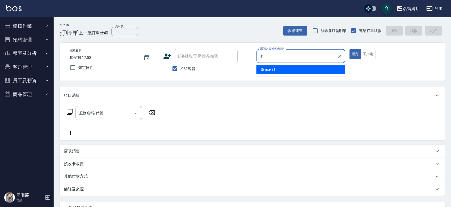
type input "Selina-S1"
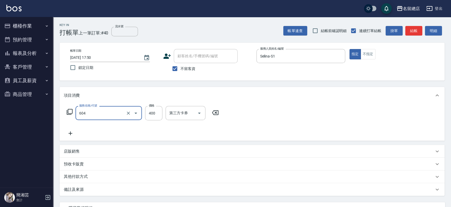
type input "健康洗髮(604)"
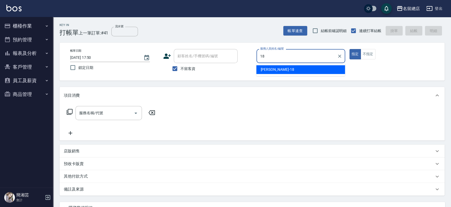
type input "Angela-18"
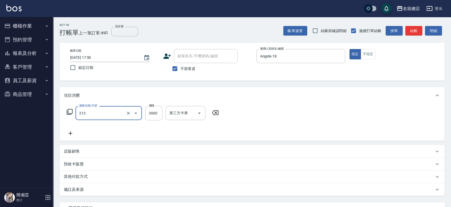
type input "陶溫3000以上(213)"
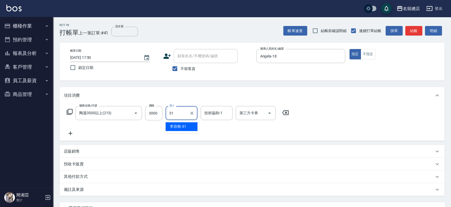
type input "李容榕-31"
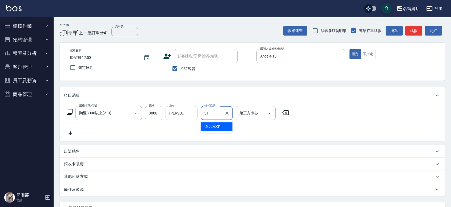
type input "李容榕-31"
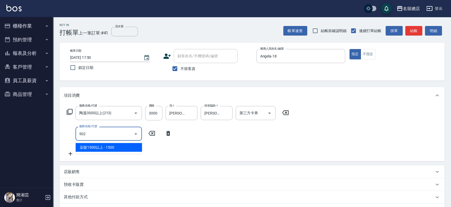
type input "染髮1500以上(502)"
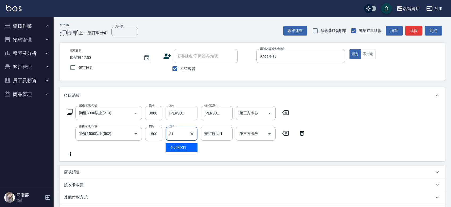
type input "李容榕-31"
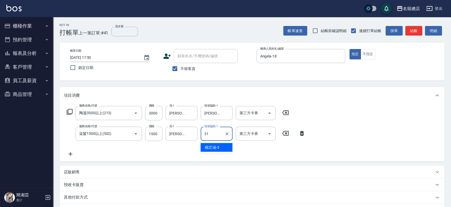
type input "李容榕-31"
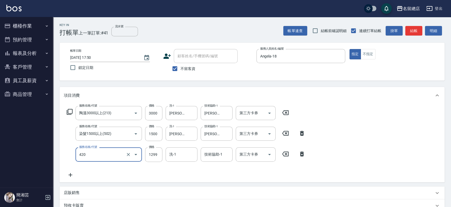
type input "2段自單次1299以下(420)"
click at [151, 157] on input "7020" at bounding box center [153, 155] width 17 height 14
type input "700"
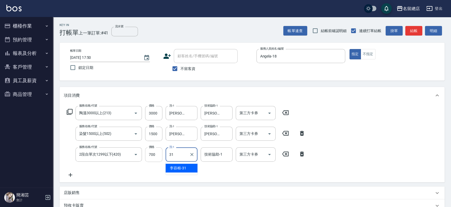
type input "李容榕-31"
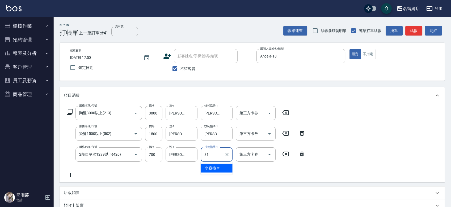
type input "李容榕-31"
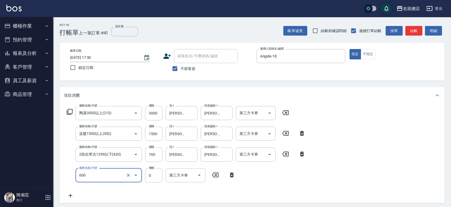
type input "洗髮(免費)(600)"
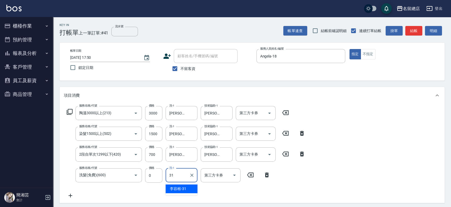
type input "李容榕-31"
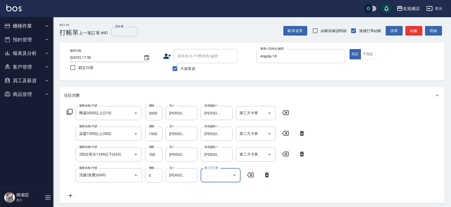
scroll to position [110, 0]
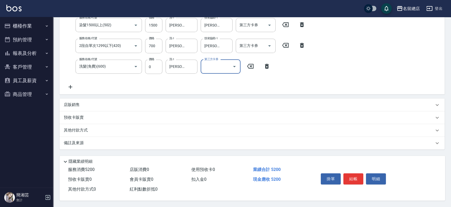
click at [109, 124] on div "其他付款方式" at bounding box center [251, 130] width 385 height 13
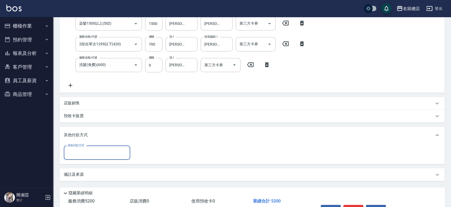
scroll to position [0, 0]
click at [104, 155] on input "其他付款方式" at bounding box center [97, 152] width 62 height 9
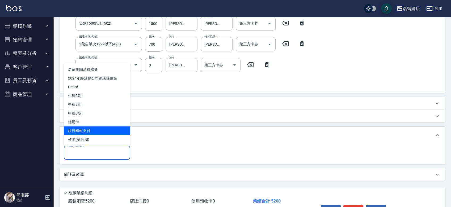
click at [105, 132] on span "銀行轉帳支付" at bounding box center [97, 130] width 66 height 9
type input "銀行轉帳支付"
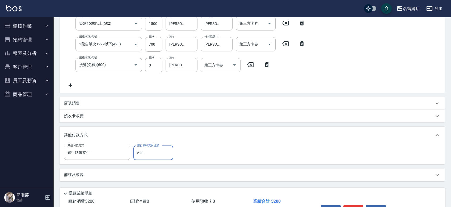
type input "5200"
type input "2025/08/23 17:51"
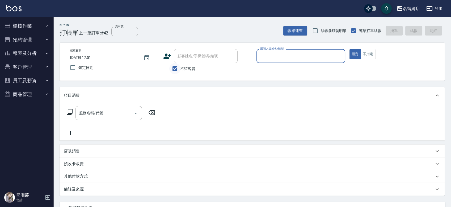
click at [178, 65] on input "不留客資" at bounding box center [174, 68] width 11 height 11
checkbox input "false"
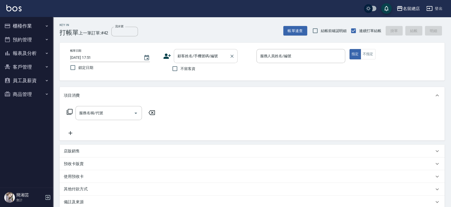
click at [182, 58] on input "顧客姓名/手機號碼/編號" at bounding box center [201, 56] width 51 height 9
type input "彭婕琳/0960218228/null"
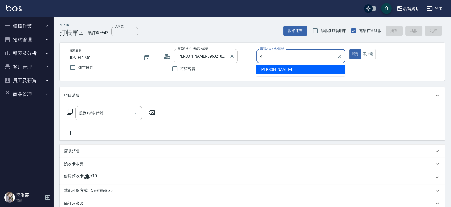
type input "Amy-4"
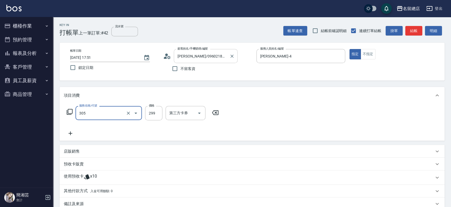
type input "剪髮(305)"
type input "500"
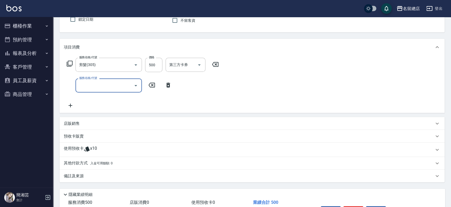
scroll to position [83, 0]
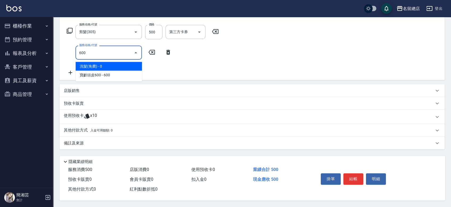
type input "洗髮(免費)(600)"
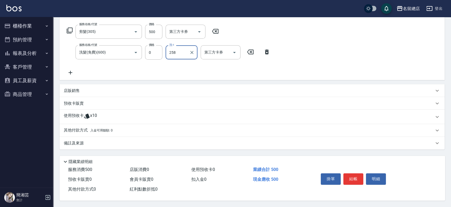
type input "258"
click at [177, 50] on input "洗-1" at bounding box center [181, 52] width 27 height 9
type input "王娟-25"
click at [91, 114] on span "x10" at bounding box center [93, 117] width 7 height 8
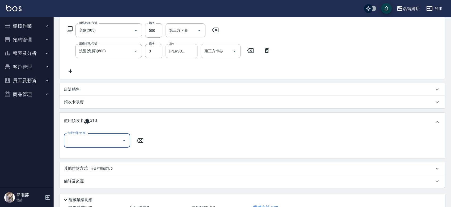
scroll to position [0, 0]
click at [82, 141] on input "卡券代號/名稱" at bounding box center [93, 140] width 54 height 9
click at [83, 165] on div "洗髮卡 剩餘7張 306" at bounding box center [97, 162] width 66 height 9
type input "洗髮卡 306"
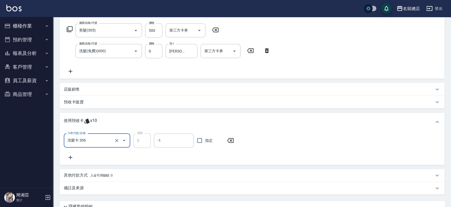
click at [213, 139] on label "指定" at bounding box center [207, 140] width 27 height 11
click at [205, 139] on input "指定" at bounding box center [199, 140] width 11 height 11
checkbox input "true"
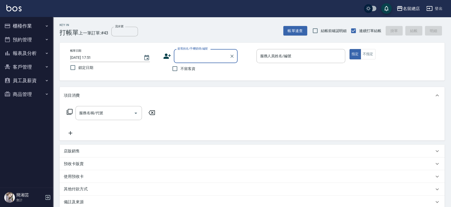
click at [187, 69] on span "不留客資" at bounding box center [187, 69] width 15 height 6
click at [180, 69] on input "不留客資" at bounding box center [174, 68] width 11 height 11
checkbox input "true"
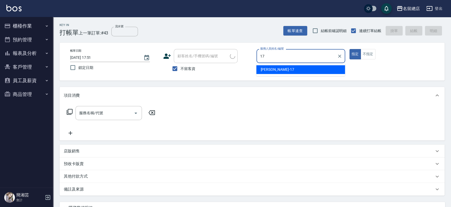
type input "Peter-17"
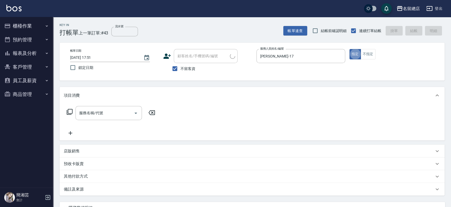
type input "林志樺/0933140740/"
click at [370, 51] on button "不指定" at bounding box center [367, 54] width 15 height 10
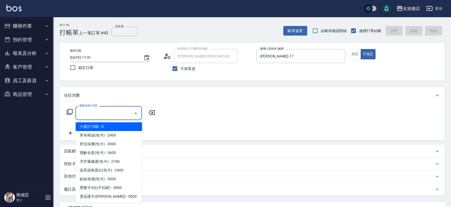
click at [104, 109] on input "服務名稱/代號" at bounding box center [105, 113] width 54 height 9
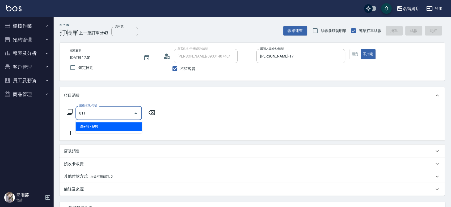
type input "洗+剪(811)"
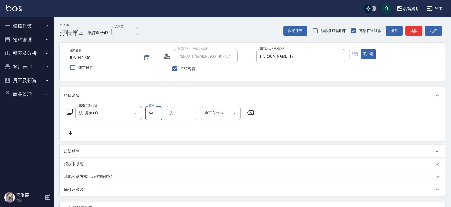
type input "699"
type input "張筑涵-56"
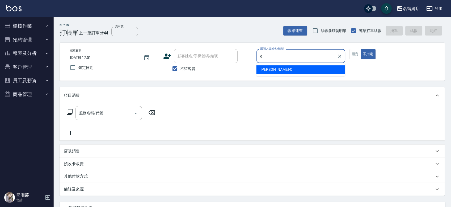
type input "Joyce-Q"
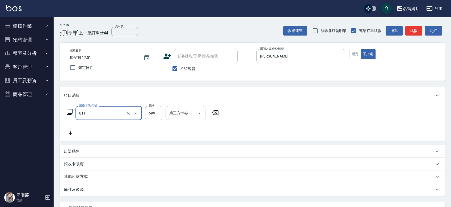
type input "洗+剪(811)"
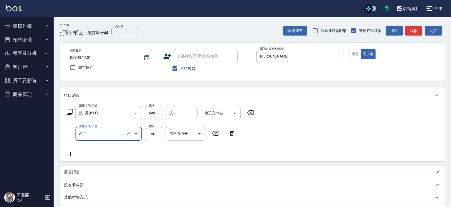
type input "梳髮(800)"
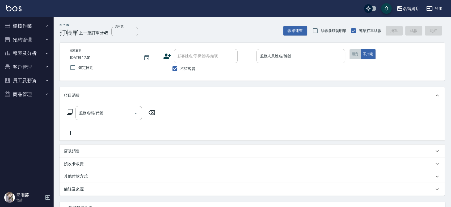
drag, startPoint x: 352, startPoint y: 53, endPoint x: 333, endPoint y: 51, distance: 19.2
click at [353, 53] on button "指定" at bounding box center [354, 54] width 11 height 10
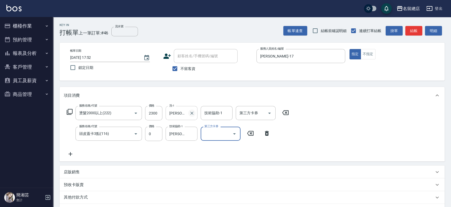
click at [191, 113] on icon "Clear" at bounding box center [191, 113] width 3 height 3
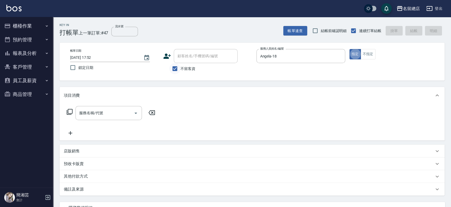
click at [179, 68] on input "不留客資" at bounding box center [174, 68] width 11 height 11
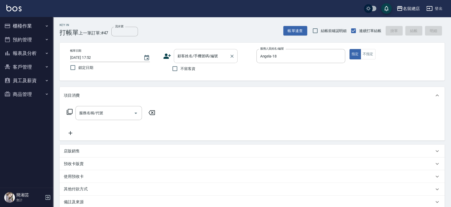
click at [185, 58] on input "顧客姓名/手機號碼/編號" at bounding box center [201, 56] width 51 height 9
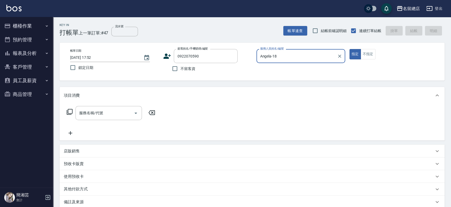
click at [349, 49] on button "指定" at bounding box center [354, 54] width 11 height 10
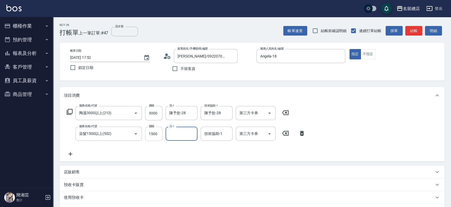
click at [159, 133] on input "1500" at bounding box center [153, 134] width 17 height 14
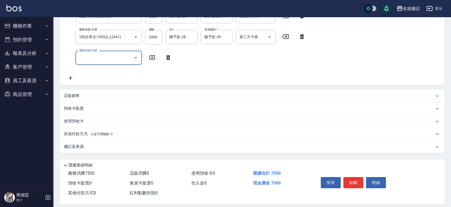
scroll to position [118, 0]
click at [107, 108] on div "預收卡販賣" at bounding box center [249, 109] width 370 height 6
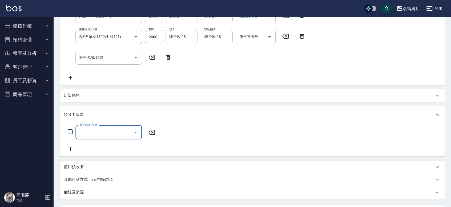
scroll to position [0, 0]
click at [151, 131] on label "可使用次數" at bounding box center [154, 127] width 11 height 8
click at [151, 131] on input "3" at bounding box center [153, 133] width 17 height 14
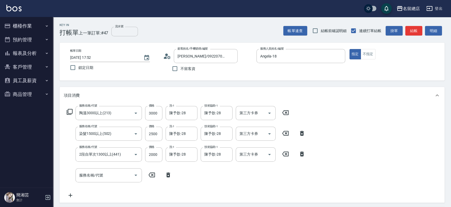
click at [134, 35] on input "流水號" at bounding box center [124, 32] width 27 height 10
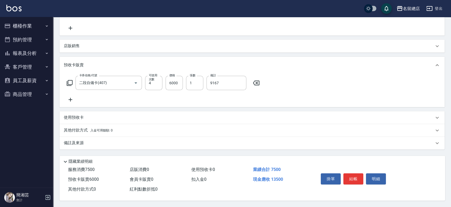
scroll to position [169, 0]
click at [94, 129] on span "入金可用餘額: 0" at bounding box center [101, 131] width 23 height 4
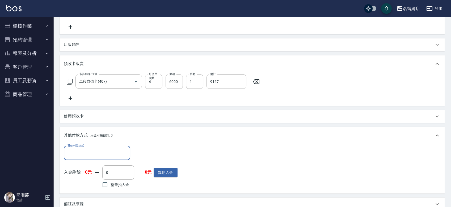
scroll to position [0, 0]
click at [90, 151] on input "其他付款方式" at bounding box center [97, 153] width 62 height 9
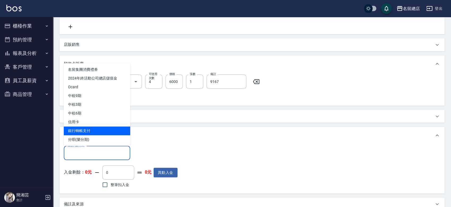
click at [91, 130] on span "銀行轉帳支付" at bounding box center [97, 131] width 66 height 9
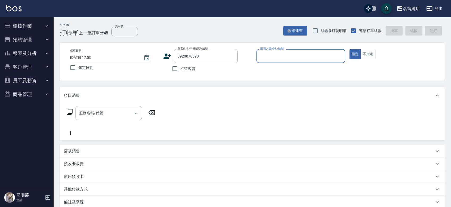
click at [349, 49] on button "指定" at bounding box center [354, 54] width 11 height 10
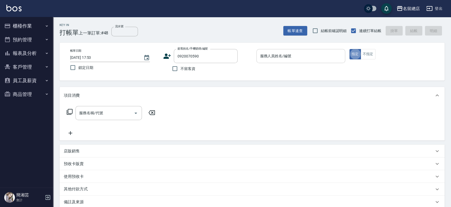
click at [272, 60] on input "服務人員姓名/編號" at bounding box center [301, 56] width 84 height 9
click at [205, 56] on input "0920070590" at bounding box center [201, 56] width 51 height 9
click at [184, 57] on input "0920070590" at bounding box center [201, 56] width 51 height 9
click at [349, 49] on button "指定" at bounding box center [354, 54] width 11 height 10
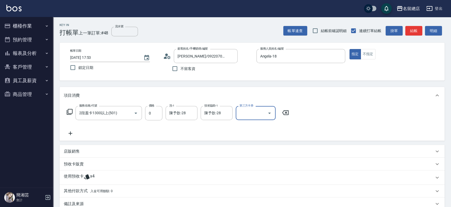
click at [87, 177] on icon at bounding box center [87, 177] width 6 height 5
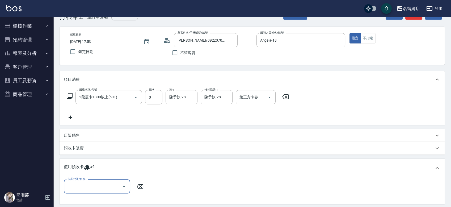
scroll to position [29, 0]
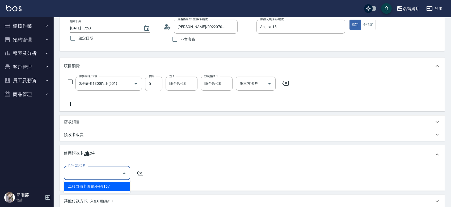
click at [99, 173] on input "卡券代號/名稱" at bounding box center [93, 173] width 54 height 9
click at [99, 183] on div "二段自備卡 剩餘4張 9167" at bounding box center [97, 186] width 66 height 9
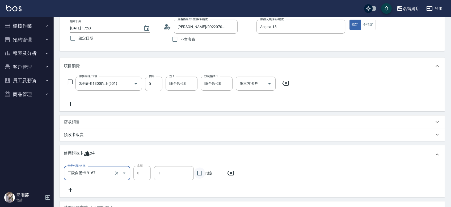
click at [200, 172] on input "指定" at bounding box center [199, 173] width 11 height 11
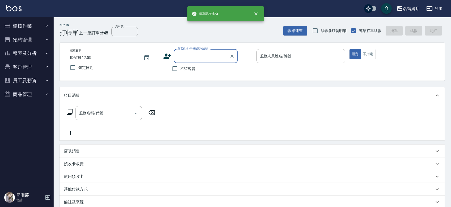
scroll to position [0, 0]
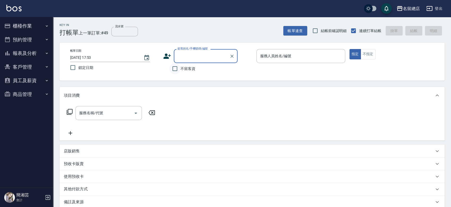
click at [180, 70] on input "不留客資" at bounding box center [174, 68] width 11 height 11
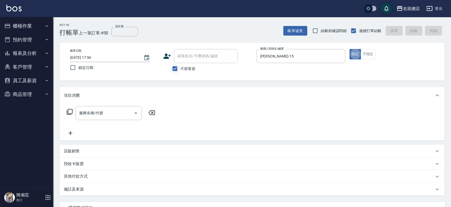
click at [170, 69] on input "不留客資" at bounding box center [174, 68] width 11 height 11
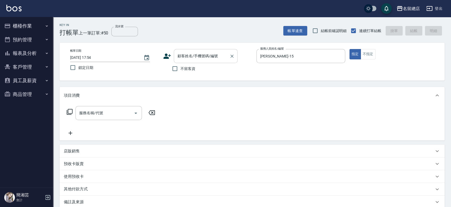
click at [186, 54] on div "顧客姓名/手機號碼/編號 顧客姓名/手機號碼/編號" at bounding box center [206, 56] width 64 height 14
click at [349, 49] on button "指定" at bounding box center [354, 54] width 11 height 10
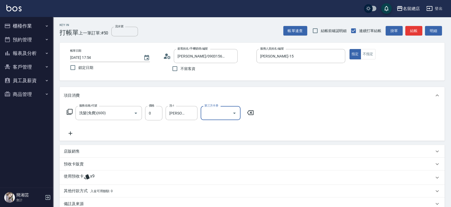
click at [86, 184] on div "使用預收卡 x9" at bounding box center [251, 178] width 385 height 14
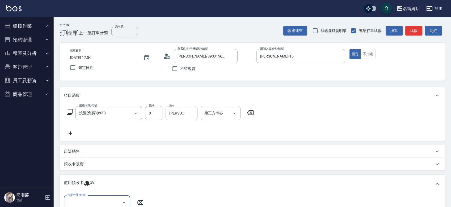
click at [89, 197] on div "卡券代號/名稱 卡券代號/名稱" at bounding box center [251, 207] width 385 height 27
click at [89, 204] on input "卡券代號/名稱" at bounding box center [93, 202] width 54 height 9
drag, startPoint x: 96, startPoint y: 189, endPoint x: 127, endPoint y: 187, distance: 31.4
click at [96, 189] on div "洗髮卡 剩餘9張 323" at bounding box center [97, 189] width 66 height 9
click at [201, 200] on input "指定" at bounding box center [199, 202] width 11 height 11
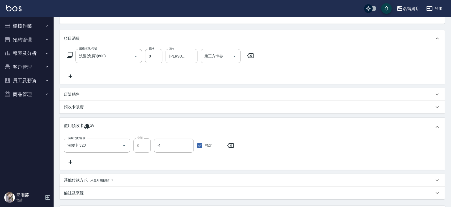
scroll to position [59, 0]
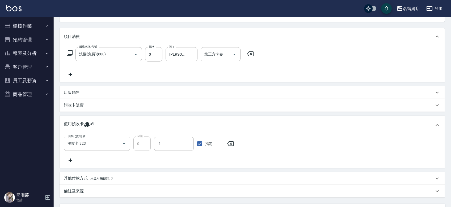
click at [72, 161] on icon at bounding box center [70, 160] width 13 height 6
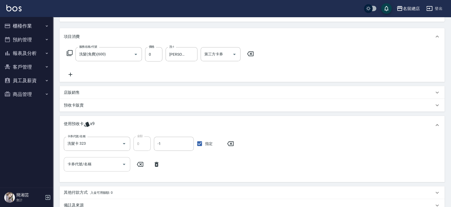
click at [76, 170] on div "卡券代號/名稱" at bounding box center [97, 164] width 66 height 14
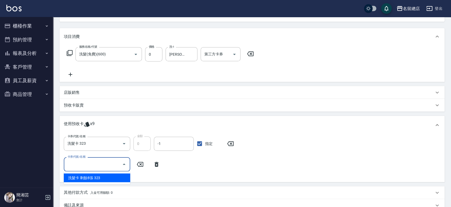
click at [85, 178] on div "洗髮卡 剩餘8張 323" at bounding box center [97, 178] width 66 height 9
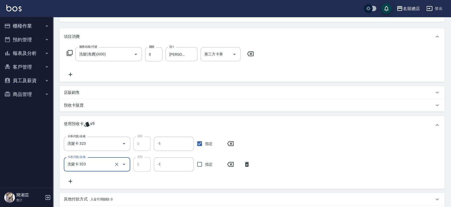
click at [208, 162] on span "指定" at bounding box center [208, 165] width 7 height 6
click at [205, 162] on input "指定" at bounding box center [199, 164] width 11 height 11
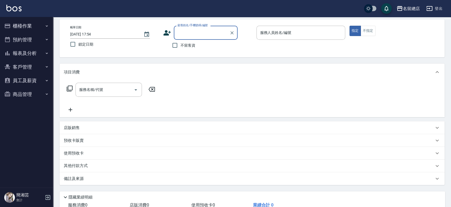
scroll to position [0, 0]
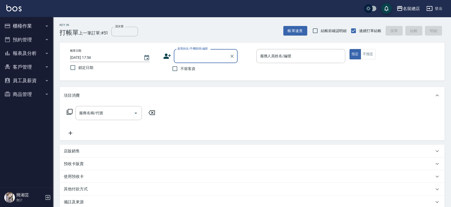
click at [77, 146] on div "店販銷售" at bounding box center [251, 151] width 385 height 13
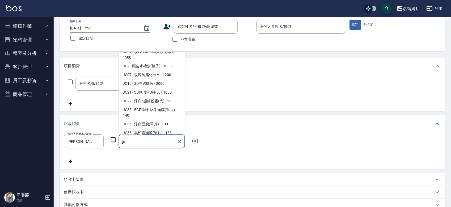
scroll to position [177, 0]
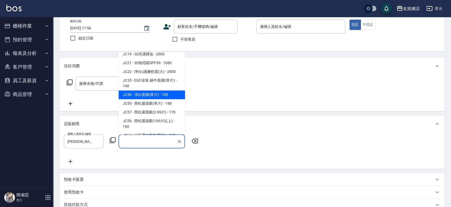
click at [222, 98] on div "服務名稱/代號 服務名稱/代號" at bounding box center [251, 93] width 385 height 37
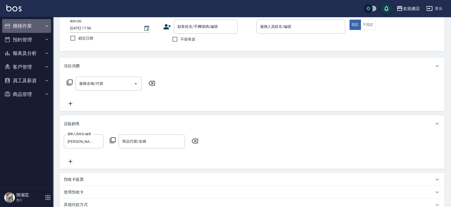
click at [24, 28] on button "櫃檯作業" at bounding box center [26, 26] width 49 height 14
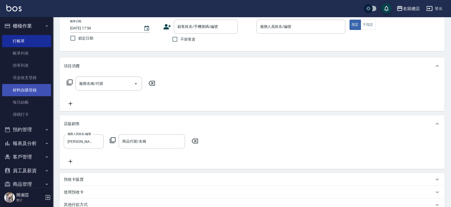
click at [31, 89] on link "材料自購登錄" at bounding box center [26, 90] width 49 height 12
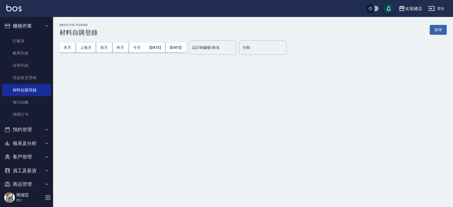
click at [431, 24] on div "Employee Picking 材料自購登錄 新增" at bounding box center [252, 29] width 387 height 13
click at [435, 28] on button "新增" at bounding box center [438, 30] width 17 height 10
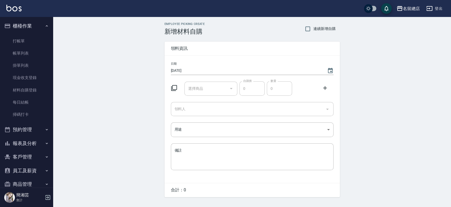
click at [205, 91] on input "選擇商品" at bounding box center [207, 88] width 40 height 9
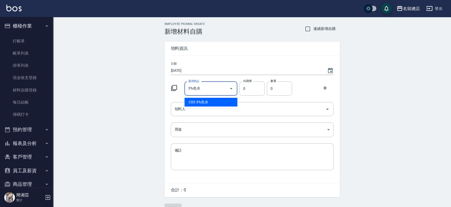
click at [221, 106] on li "C03 3%色水" at bounding box center [210, 102] width 53 height 9
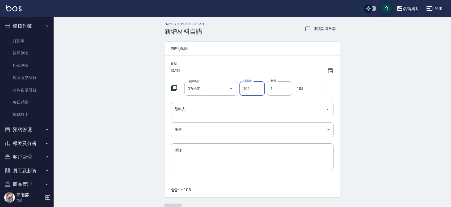
click at [220, 108] on input "領料人" at bounding box center [248, 109] width 150 height 9
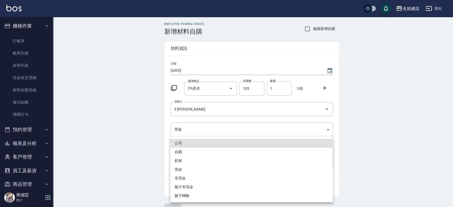
click at [188, 153] on li "自購" at bounding box center [251, 152] width 162 height 9
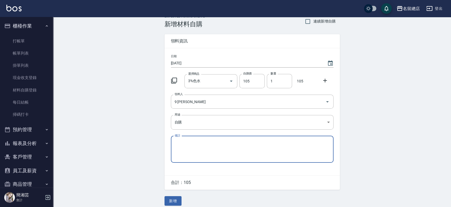
scroll to position [12, 0]
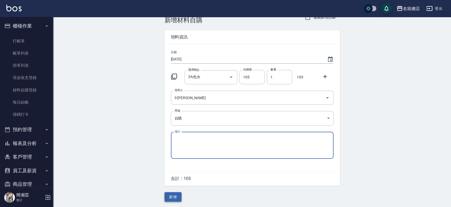
click at [176, 198] on button "新增" at bounding box center [172, 197] width 17 height 10
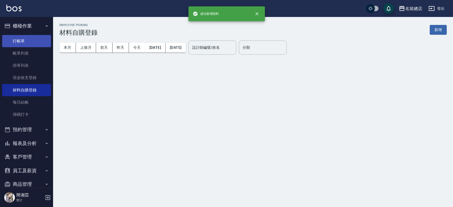
click at [22, 43] on link "打帳單" at bounding box center [26, 41] width 49 height 12
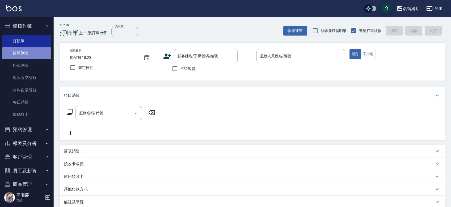
click at [29, 52] on link "帳單列表" at bounding box center [26, 53] width 49 height 12
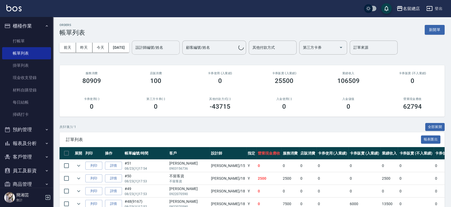
click at [160, 49] on input "設計師編號/姓名" at bounding box center [155, 47] width 43 height 9
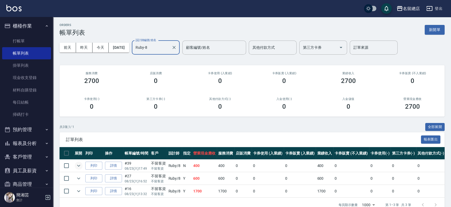
click at [75, 166] on button "expand row" at bounding box center [79, 166] width 8 height 8
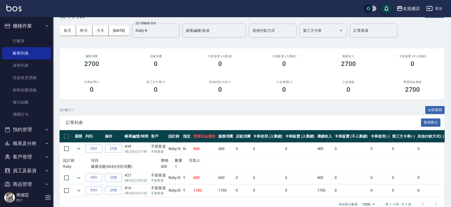
scroll to position [32, 0]
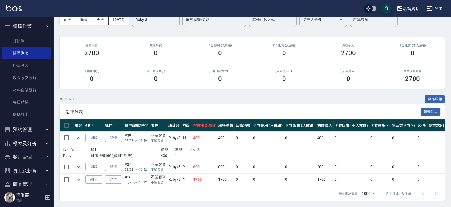
click at [76, 164] on icon "expand row" at bounding box center [78, 167] width 6 height 6
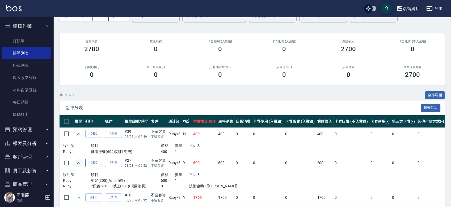
scroll to position [54, 0]
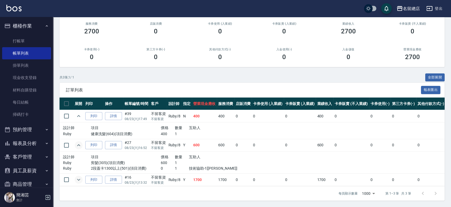
click at [77, 176] on button "expand row" at bounding box center [79, 180] width 8 height 8
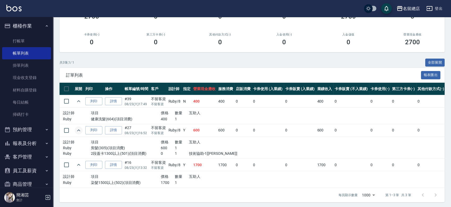
scroll to position [70, 0]
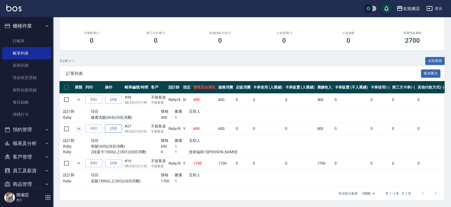
click at [115, 125] on link "詳情" at bounding box center [113, 129] width 17 height 8
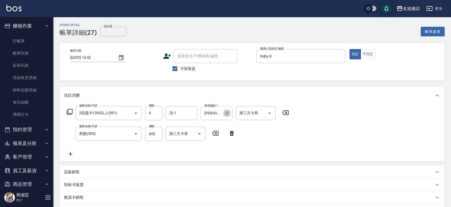
click at [224, 112] on icon "Clear" at bounding box center [226, 113] width 5 height 5
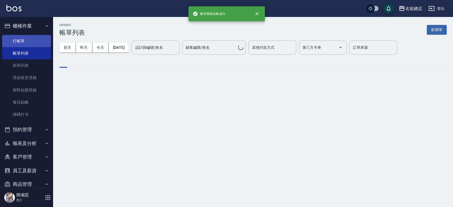
click at [32, 41] on link "打帳單" at bounding box center [26, 41] width 49 height 12
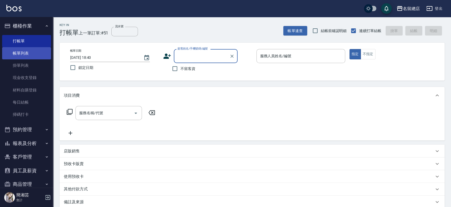
click at [22, 53] on link "帳單列表" at bounding box center [26, 53] width 49 height 12
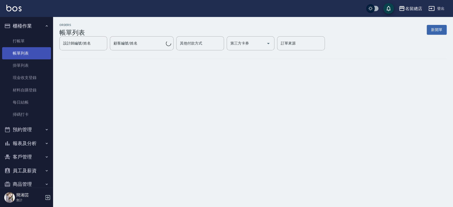
click at [22, 54] on link "帳單列表" at bounding box center [26, 53] width 49 height 12
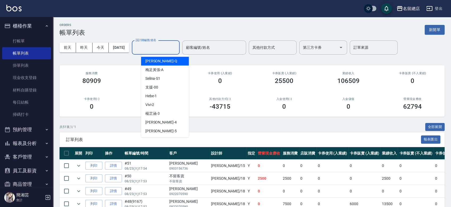
click at [158, 44] on input "設計師編號/姓名" at bounding box center [155, 47] width 43 height 9
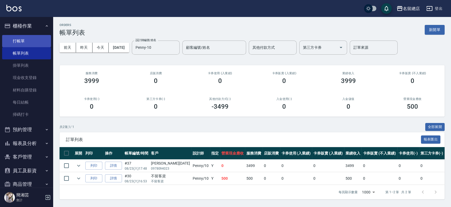
click at [23, 44] on link "打帳單" at bounding box center [26, 41] width 49 height 12
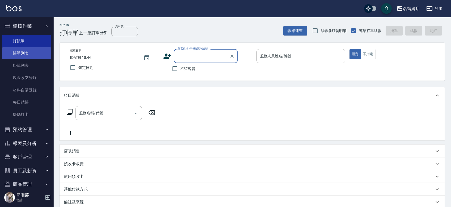
click at [34, 51] on link "帳單列表" at bounding box center [26, 53] width 49 height 12
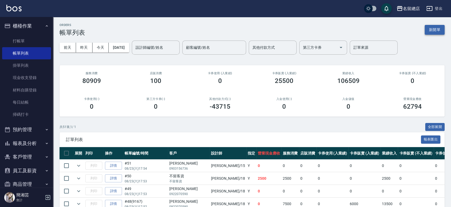
click at [432, 27] on button "新開單" at bounding box center [434, 30] width 20 height 10
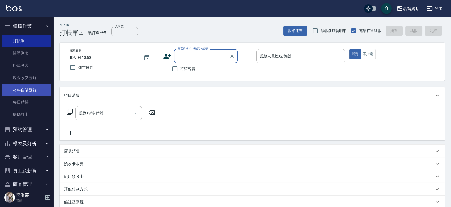
click at [27, 89] on link "材料自購登錄" at bounding box center [26, 90] width 49 height 12
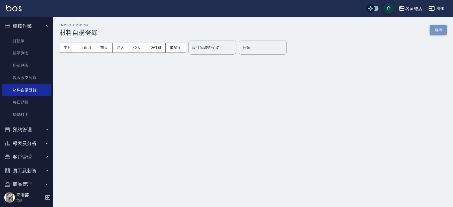
click at [438, 32] on button "新增" at bounding box center [438, 30] width 17 height 10
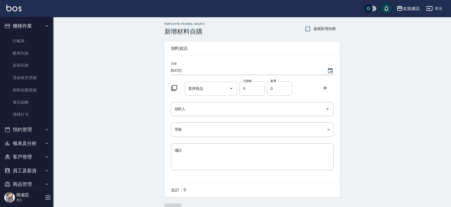
click at [213, 91] on input "選擇商品" at bounding box center [207, 88] width 40 height 9
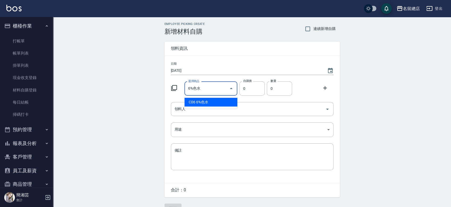
click at [208, 104] on li "C06 6%色水" at bounding box center [210, 102] width 53 height 9
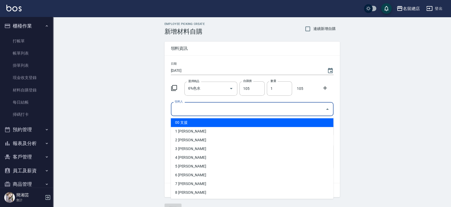
click at [205, 112] on input "領料人" at bounding box center [248, 109] width 150 height 9
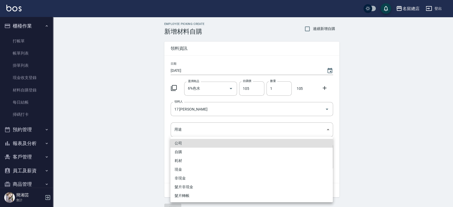
click at [182, 154] on li "自購" at bounding box center [251, 152] width 162 height 9
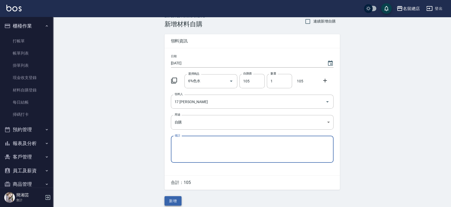
scroll to position [12, 0]
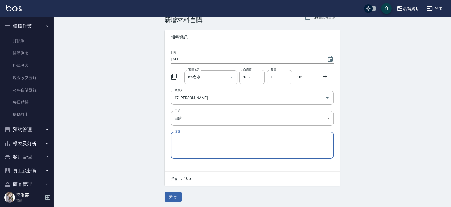
click at [172, 200] on button "新增" at bounding box center [172, 197] width 17 height 10
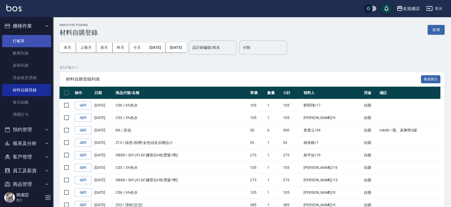
click at [20, 39] on link "打帳單" at bounding box center [26, 41] width 49 height 12
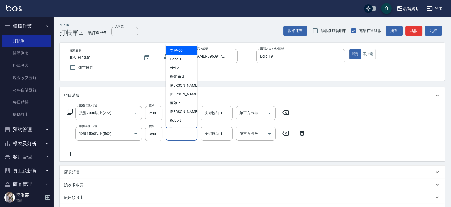
click at [177, 134] on input "洗-1" at bounding box center [181, 133] width 27 height 9
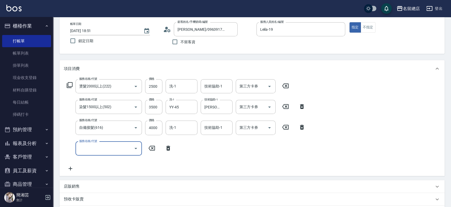
scroll to position [88, 0]
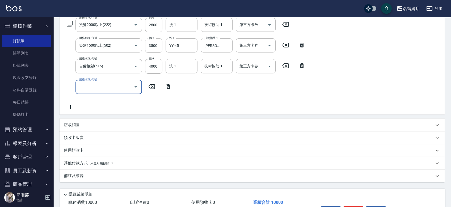
click at [81, 136] on p "預收卡販賣" at bounding box center [74, 138] width 20 height 6
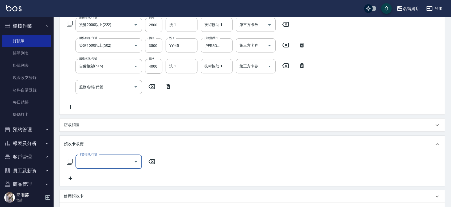
scroll to position [0, 0]
click at [84, 129] on div "店販銷售" at bounding box center [251, 125] width 385 height 13
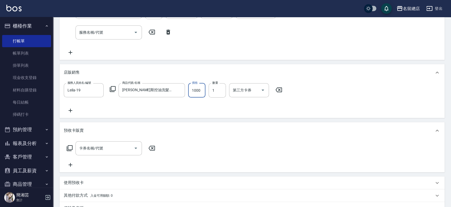
scroll to position [210, 0]
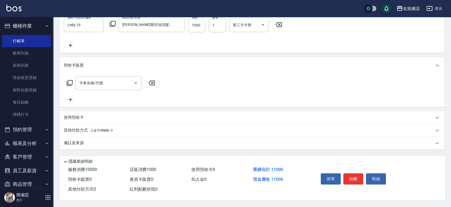
drag, startPoint x: 83, startPoint y: 125, endPoint x: 84, endPoint y: 130, distance: 4.5
click at [83, 127] on div "其他付款方式 入金可用餘額: 0" at bounding box center [251, 130] width 385 height 13
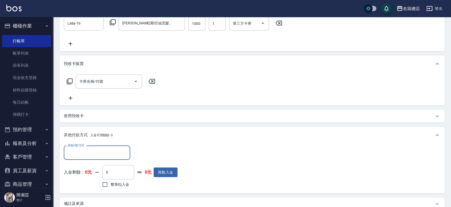
scroll to position [0, 0]
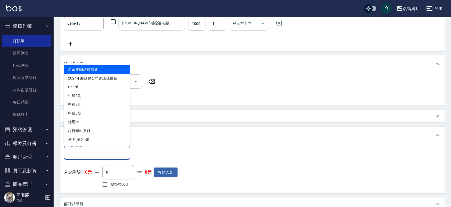
click at [81, 149] on input "其他付款方式" at bounding box center [97, 152] width 62 height 9
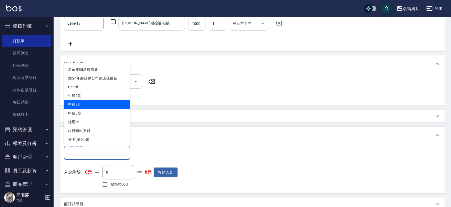
click at [85, 102] on span "中租3期" at bounding box center [97, 104] width 66 height 9
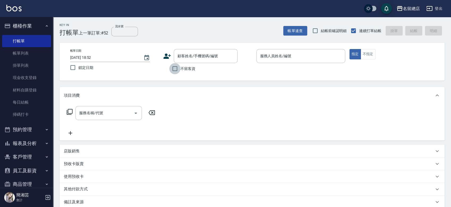
click at [178, 69] on input "不留客資" at bounding box center [174, 68] width 11 height 11
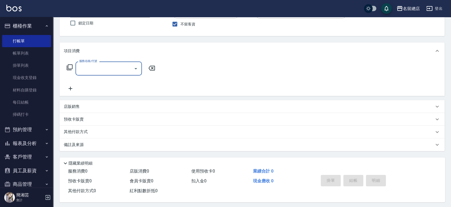
scroll to position [48, 0]
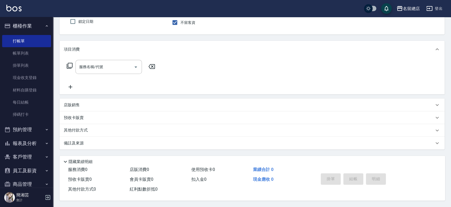
click at [78, 99] on div "店販銷售" at bounding box center [251, 105] width 385 height 13
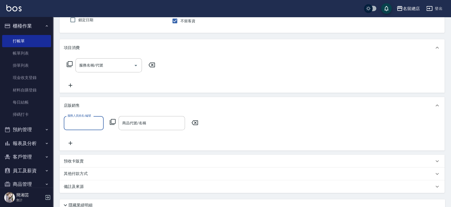
scroll to position [0, 0]
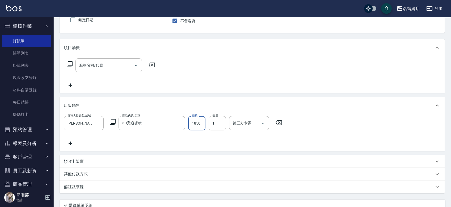
click at [89, 176] on p "其他付款方式" at bounding box center [77, 175] width 27 height 6
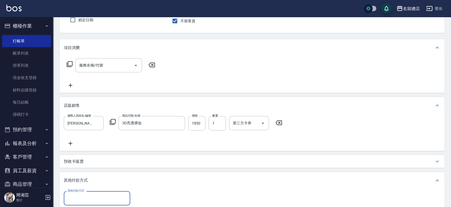
click at [85, 195] on input "其他付款方式" at bounding box center [97, 198] width 62 height 9
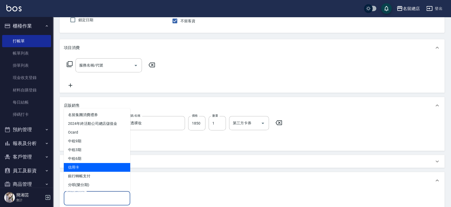
click at [94, 170] on span "信用卡" at bounding box center [97, 167] width 66 height 9
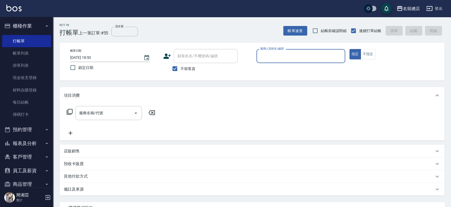
click at [184, 63] on div "顧客姓名/手機號碼/編號" at bounding box center [206, 56] width 64 height 14
click at [182, 69] on span "不留客資" at bounding box center [187, 69] width 15 height 6
click at [180, 69] on input "不留客資" at bounding box center [174, 68] width 11 height 11
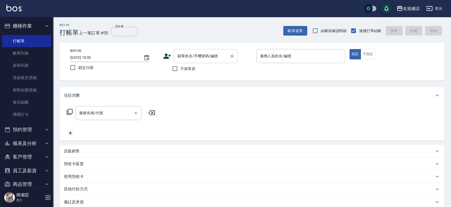
click at [187, 57] on input "顧客姓名/手機號碼/編號" at bounding box center [201, 56] width 51 height 9
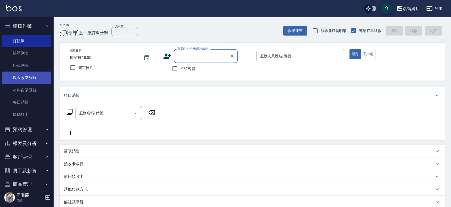
click at [28, 80] on link "現金收支登錄" at bounding box center [26, 78] width 49 height 12
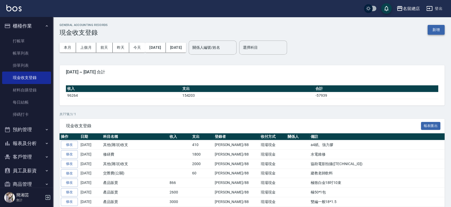
click at [440, 33] on button "新增" at bounding box center [435, 30] width 17 height 10
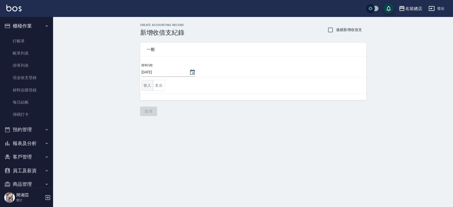
click at [143, 84] on button "收入" at bounding box center [148, 85] width 12 height 11
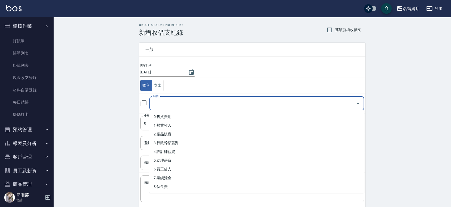
click at [166, 104] on input "科目" at bounding box center [253, 103] width 202 height 9
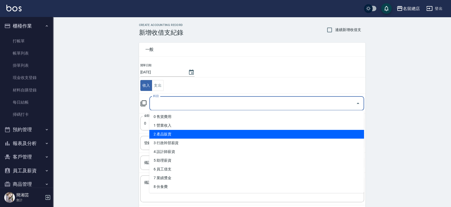
click at [174, 134] on li "2 產品販賣" at bounding box center [256, 134] width 215 height 9
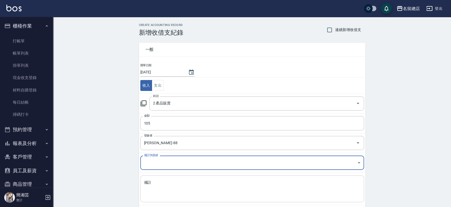
click at [155, 181] on textarea "備註" at bounding box center [252, 189] width 216 height 18
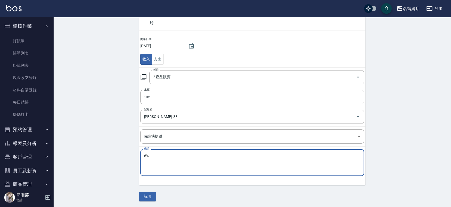
scroll to position [27, 0]
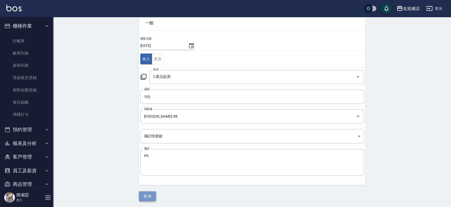
click at [153, 197] on button "新增" at bounding box center [147, 197] width 17 height 10
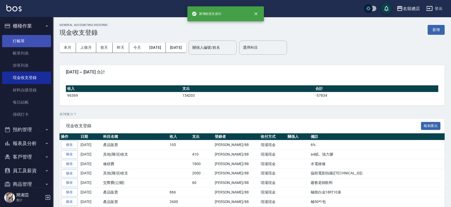
click at [6, 41] on link "打帳單" at bounding box center [26, 41] width 49 height 12
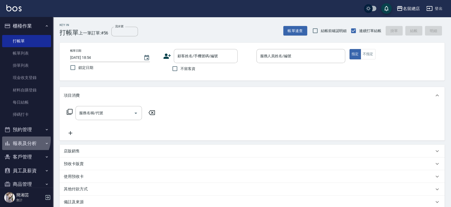
click at [23, 140] on button "報表及分析" at bounding box center [26, 144] width 49 height 14
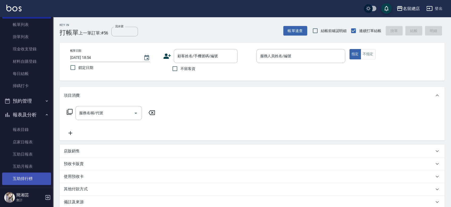
scroll to position [59, 0]
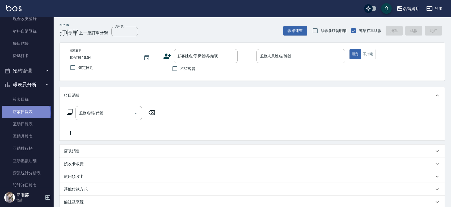
click at [25, 113] on link "店家日報表" at bounding box center [26, 112] width 49 height 12
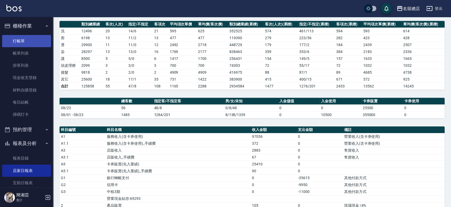
scroll to position [59, 0]
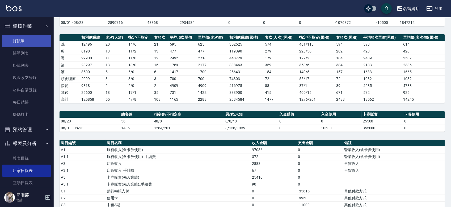
click at [14, 44] on link "打帳單" at bounding box center [26, 41] width 49 height 12
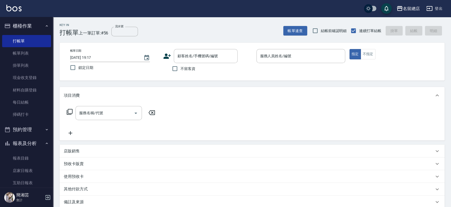
click at [185, 69] on span "不留客資" at bounding box center [187, 69] width 15 height 6
click at [180, 69] on input "不留客資" at bounding box center [174, 68] width 11 height 11
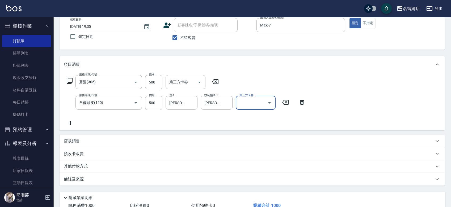
scroll to position [59, 0]
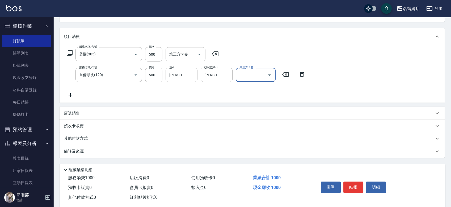
click at [106, 135] on div "其他付款方式" at bounding box center [251, 138] width 385 height 13
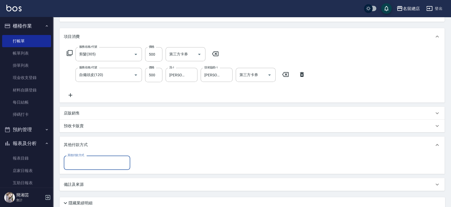
scroll to position [0, 0]
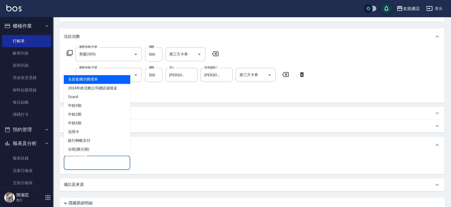
drag, startPoint x: 97, startPoint y: 160, endPoint x: 96, endPoint y: 146, distance: 13.3
click at [97, 160] on input "其他付款方式" at bounding box center [97, 162] width 62 height 9
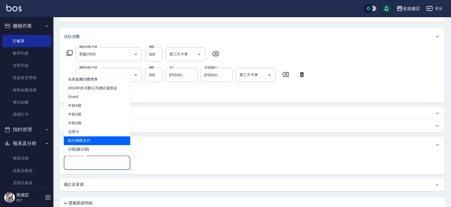
click at [88, 142] on span "銀行轉帳支付" at bounding box center [97, 140] width 66 height 9
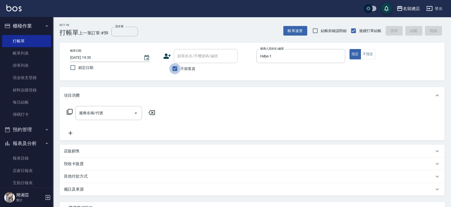
click at [177, 68] on input "不留客資" at bounding box center [174, 68] width 11 height 11
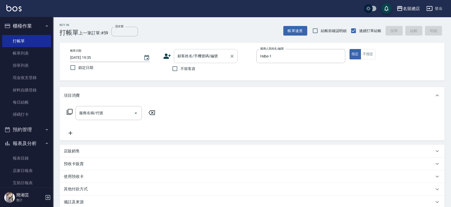
click at [179, 57] on input "顧客姓名/手機號碼/編號" at bounding box center [201, 56] width 51 height 9
click at [349, 49] on button "指定" at bounding box center [354, 54] width 11 height 10
click at [168, 54] on icon at bounding box center [167, 56] width 8 height 8
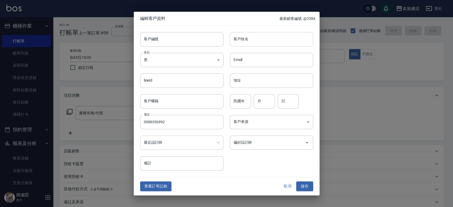
click at [273, 33] on input "客戶姓名" at bounding box center [271, 39] width 83 height 14
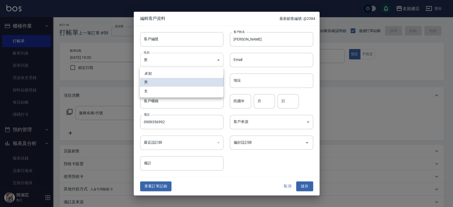
click at [165, 59] on body "名留總店 登出 櫃檯作業 打帳單 帳單列表 掛單列表 現金收支登錄 材料自購登錄 每日結帳 掃碼打卡 預約管理 預約管理 單日預約紀錄 單週預約紀錄 報表及分…" at bounding box center [226, 133] width 453 height 266
click at [167, 90] on li "女" at bounding box center [181, 91] width 83 height 9
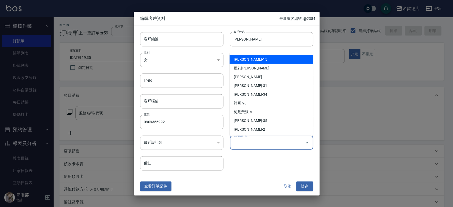
click at [250, 140] on input "偏好設計師" at bounding box center [267, 142] width 71 height 9
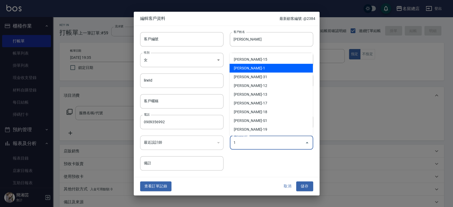
click at [244, 67] on li "邱麗秋-1" at bounding box center [271, 68] width 83 height 9
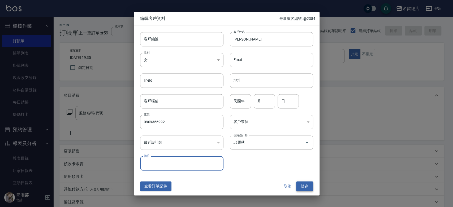
click at [305, 186] on button "儲存" at bounding box center [304, 187] width 17 height 10
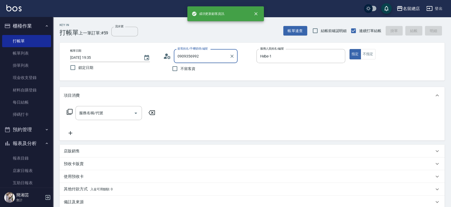
drag, startPoint x: 217, startPoint y: 55, endPoint x: 137, endPoint y: 62, distance: 80.2
click at [137, 62] on div "帳單日期 2025/08/23 19:35 鎖定日期 顧客姓名/手機號碼/編號 0909356992 顧客姓名/手機號碼/編號 不留客資 服務人員姓名/編號 …" at bounding box center [252, 61] width 372 height 25
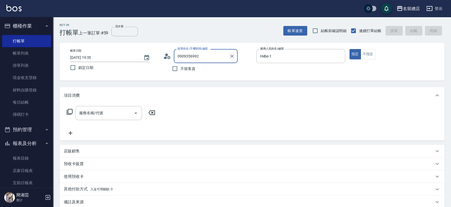
click at [232, 54] on icon "Clear" at bounding box center [231, 56] width 5 height 5
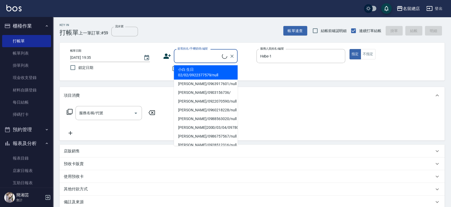
paste input "0909356992"
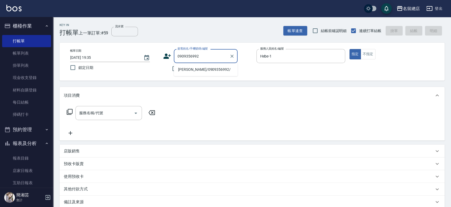
click at [206, 68] on li "林妤庭/0909356992/" at bounding box center [206, 69] width 64 height 9
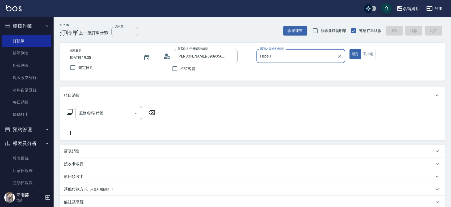
click at [349, 49] on button "指定" at bounding box center [354, 54] width 11 height 10
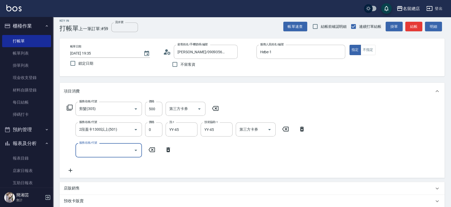
scroll to position [88, 0]
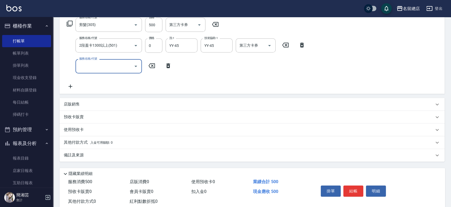
click at [74, 116] on p "預收卡販賣" at bounding box center [74, 117] width 20 height 6
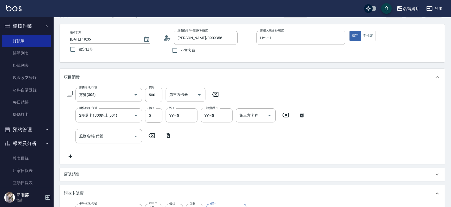
scroll to position [0, 0]
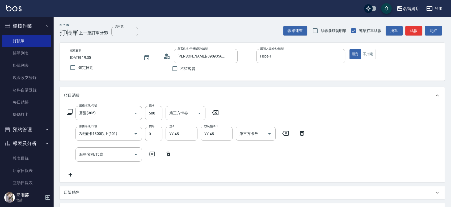
click at [112, 38] on div "Key In 打帳單 上一筆訂單:#59 流水號 流水號 帳單速查 結帳前確認明細 連續打單結帳 掛單 結帳 明細 帳單日期 2025/08/23 19:35…" at bounding box center [251, 185] width 397 height 337
click at [115, 32] on input "流水號" at bounding box center [124, 32] width 27 height 10
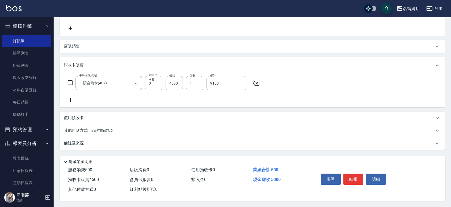
scroll to position [148, 0]
click at [102, 132] on div "其他付款方式 入金可用餘額: 0" at bounding box center [251, 130] width 385 height 13
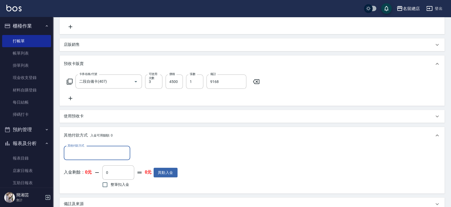
scroll to position [0, 0]
click at [89, 149] on input "其他付款方式" at bounding box center [97, 153] width 62 height 9
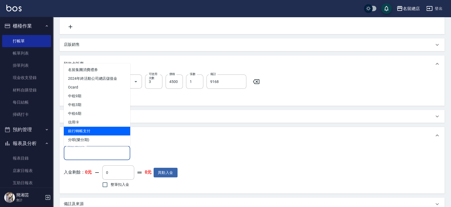
click at [86, 129] on span "銀行轉帳支付" at bounding box center [97, 131] width 66 height 9
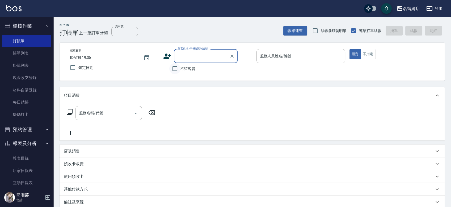
click at [180, 70] on input "不留客資" at bounding box center [174, 68] width 11 height 11
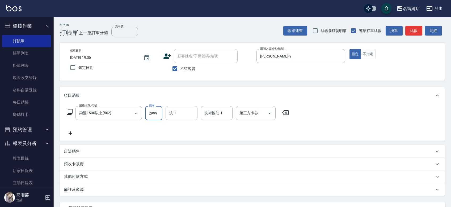
click at [73, 178] on p "其他付款方式" at bounding box center [77, 177] width 27 height 6
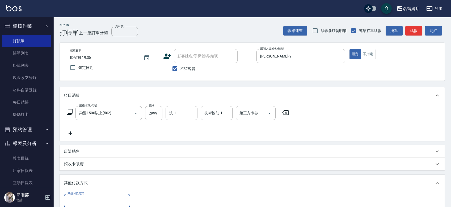
drag, startPoint x: 75, startPoint y: 200, endPoint x: 76, endPoint y: 195, distance: 5.7
click at [75, 200] on input "其他付款方式" at bounding box center [97, 200] width 62 height 9
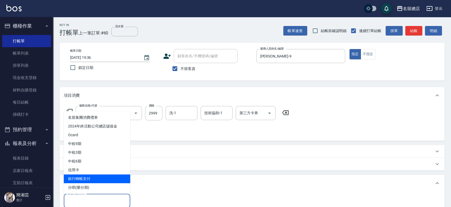
click at [76, 178] on span "銀行轉帳支付" at bounding box center [97, 179] width 66 height 9
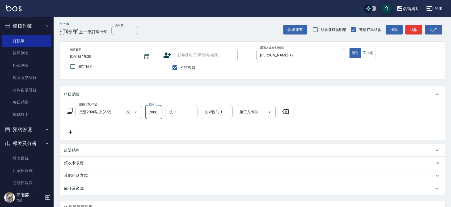
click at [129, 112] on icon "Clear" at bounding box center [128, 112] width 5 height 5
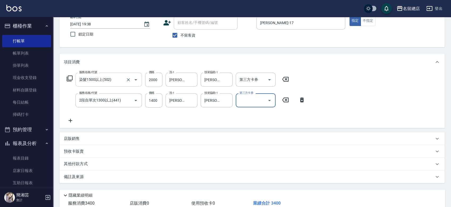
scroll to position [59, 0]
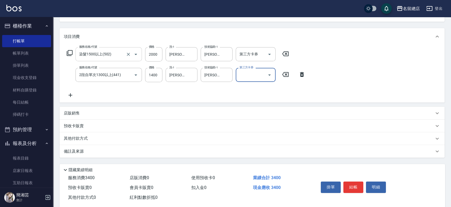
click at [79, 139] on p "其他付款方式" at bounding box center [77, 139] width 27 height 6
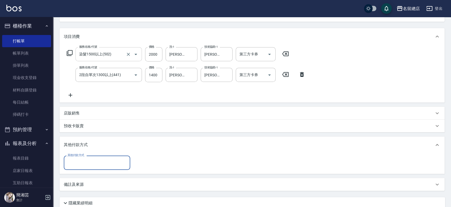
scroll to position [0, 0]
click at [77, 161] on input "其他付款方式" at bounding box center [97, 162] width 62 height 9
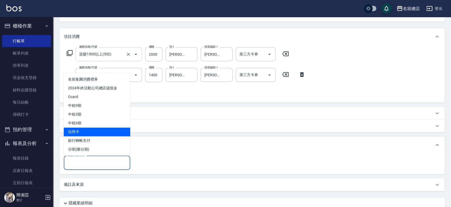
click at [82, 131] on span "信用卡" at bounding box center [97, 132] width 66 height 9
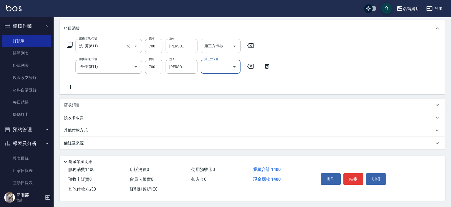
scroll to position [69, 0]
click at [68, 128] on p "其他付款方式" at bounding box center [77, 131] width 27 height 6
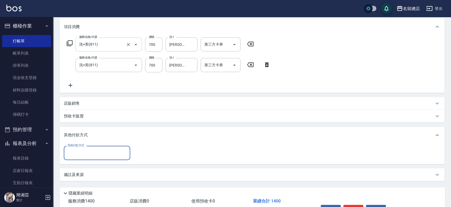
scroll to position [0, 0]
click at [76, 150] on input "其他付款方式" at bounding box center [97, 152] width 62 height 9
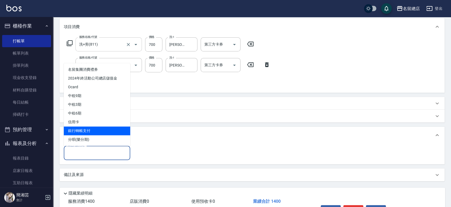
click at [79, 129] on span "銀行轉帳支付" at bounding box center [97, 131] width 66 height 9
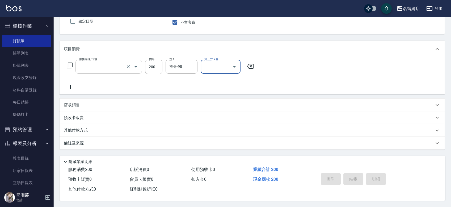
scroll to position [48, 0]
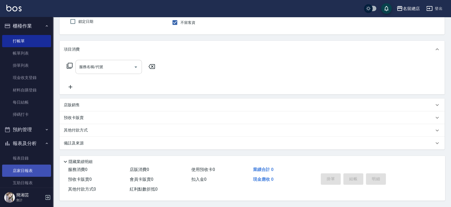
click at [19, 170] on link "店家日報表" at bounding box center [26, 171] width 49 height 12
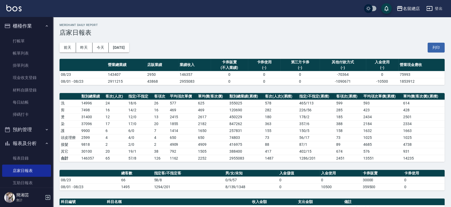
click at [435, 44] on button "列印" at bounding box center [435, 48] width 17 height 10
click at [25, 104] on link "每日結帳" at bounding box center [26, 102] width 49 height 12
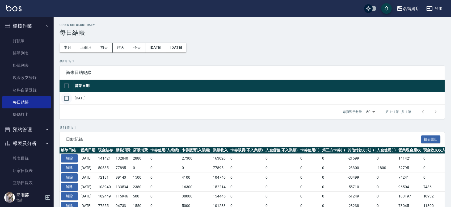
click at [66, 97] on input "checkbox" at bounding box center [66, 98] width 11 height 11
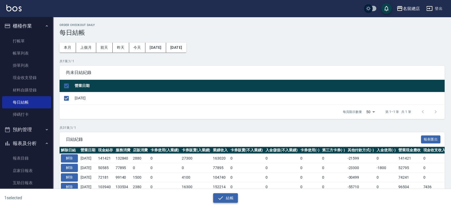
click at [221, 202] on button "結帳" at bounding box center [225, 199] width 25 height 10
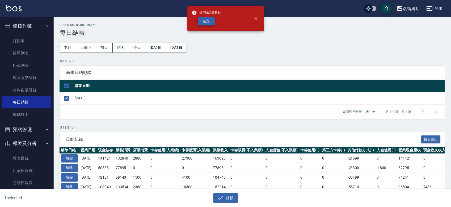
click at [208, 19] on button "確定" at bounding box center [206, 21] width 17 height 8
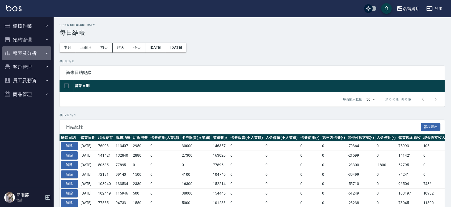
click at [17, 55] on button "報表及分析" at bounding box center [26, 53] width 49 height 14
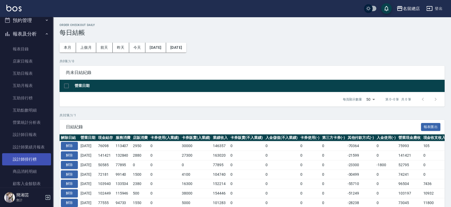
scroll to position [29, 0]
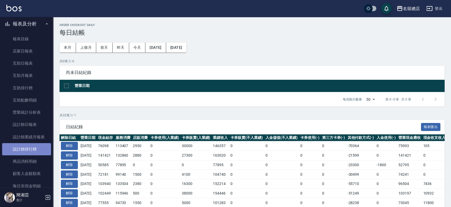
click at [32, 152] on link "設計師排行榜" at bounding box center [26, 149] width 49 height 12
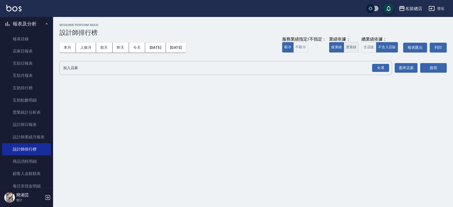
click at [348, 47] on button "實業績" at bounding box center [351, 47] width 15 height 10
click at [372, 69] on button "全選" at bounding box center [380, 68] width 19 height 10
click at [387, 67] on div "全選" at bounding box center [380, 68] width 17 height 8
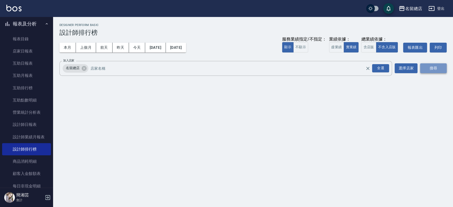
click at [420, 67] on button "搜尋" at bounding box center [433, 68] width 27 height 10
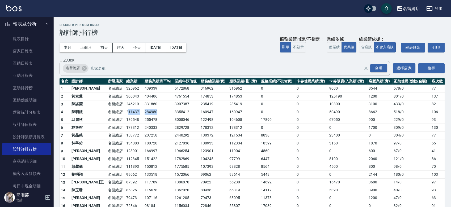
drag, startPoint x: 112, startPoint y: 112, endPoint x: 146, endPoint y: 114, distance: 34.8
click at [146, 114] on tr "4 [PERSON_NAME]留總店 211437 284980 3355412 160947 160947 0 0 50490 8662 518 / 0 1…" at bounding box center [251, 112] width 385 height 8
drag, startPoint x: 109, startPoint y: 104, endPoint x: 124, endPoint y: 105, distance: 15.4
click at [125, 105] on td "246219" at bounding box center [134, 104] width 18 height 8
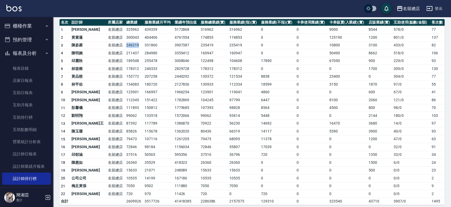
click at [30, 20] on button "櫃檯作業" at bounding box center [26, 26] width 49 height 14
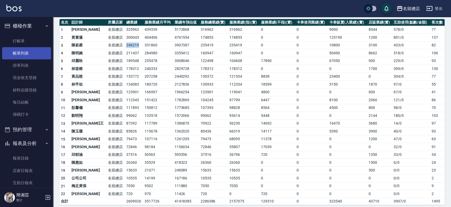
click at [22, 53] on link "帳單列表" at bounding box center [26, 53] width 49 height 12
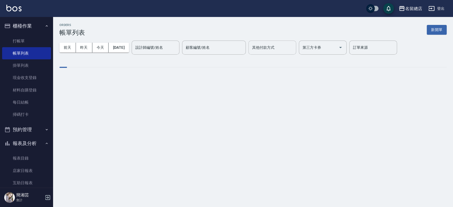
click at [273, 48] on div "其他付款方式 其他付款方式" at bounding box center [272, 48] width 48 height 14
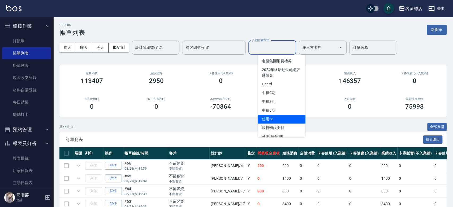
click at [274, 129] on span "銀行轉帳支付" at bounding box center [282, 128] width 48 height 9
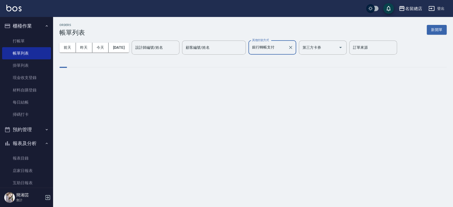
type input "銀行轉帳支付"
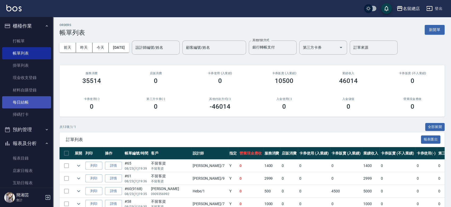
click at [22, 102] on link "每日結帳" at bounding box center [26, 102] width 49 height 12
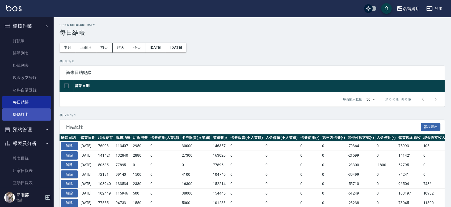
click at [15, 109] on link "掃碼打卡" at bounding box center [26, 115] width 49 height 12
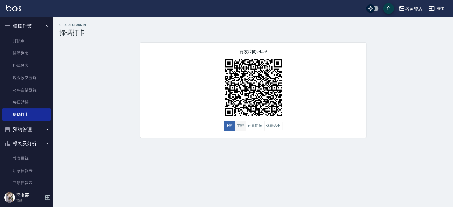
click at [239, 127] on button "下班" at bounding box center [240, 126] width 11 height 10
